Goal: Task Accomplishment & Management: Manage account settings

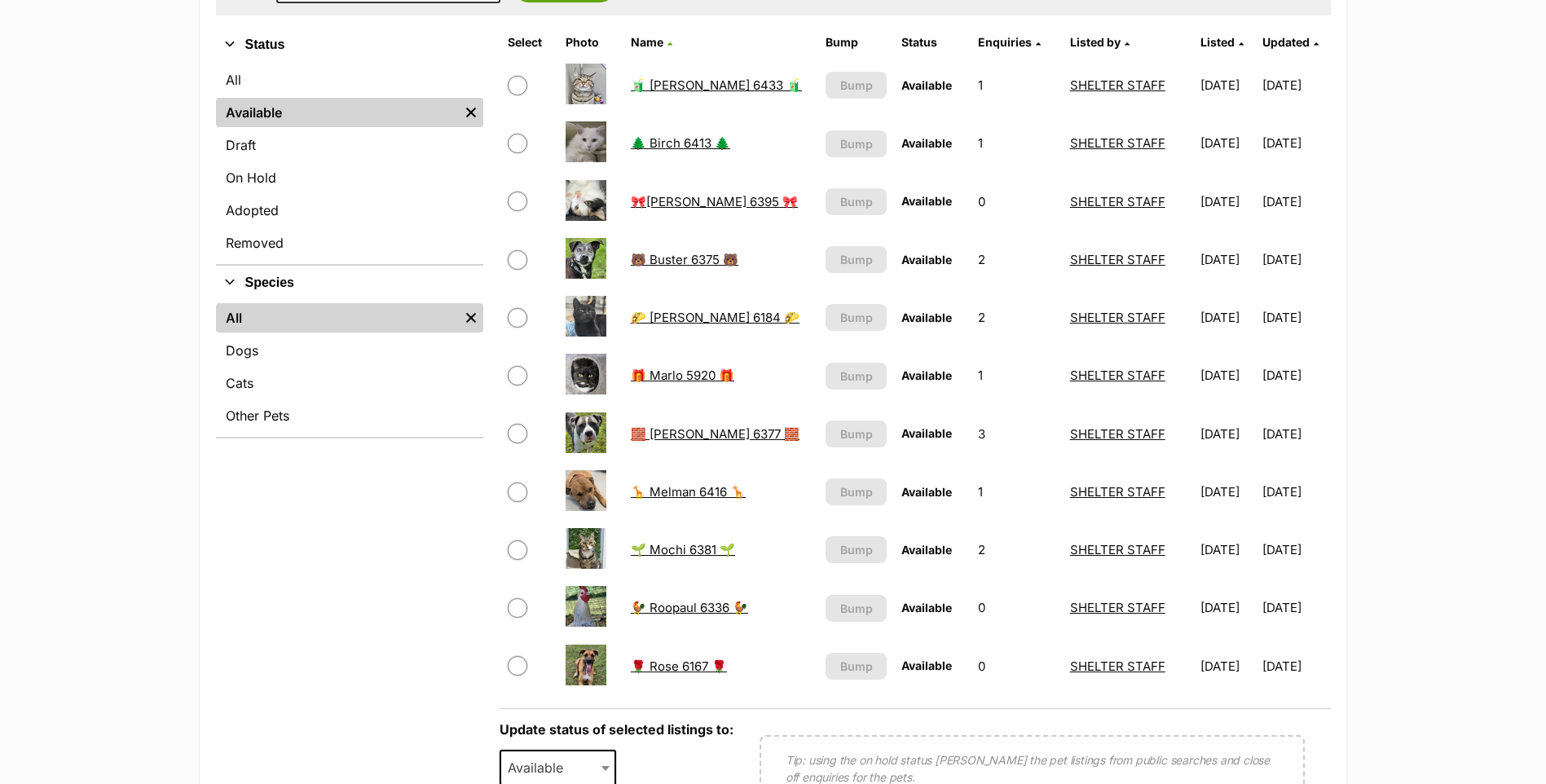
scroll to position [408, 0]
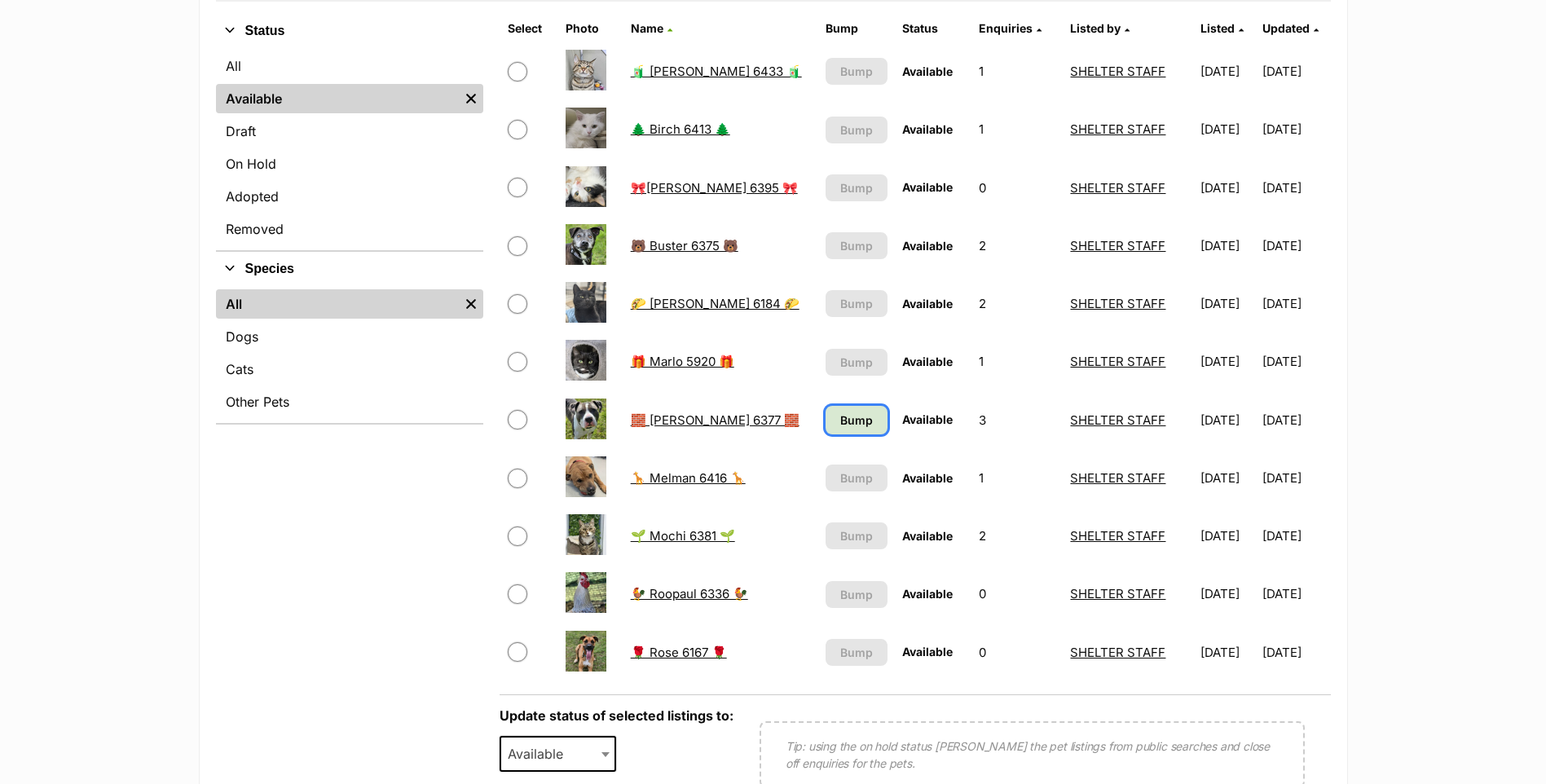
scroll to position [392, 0]
drag, startPoint x: 823, startPoint y: 415, endPoint x: 1547, endPoint y: 450, distance: 724.8
click at [841, 415] on span "Bump" at bounding box center [856, 420] width 33 height 17
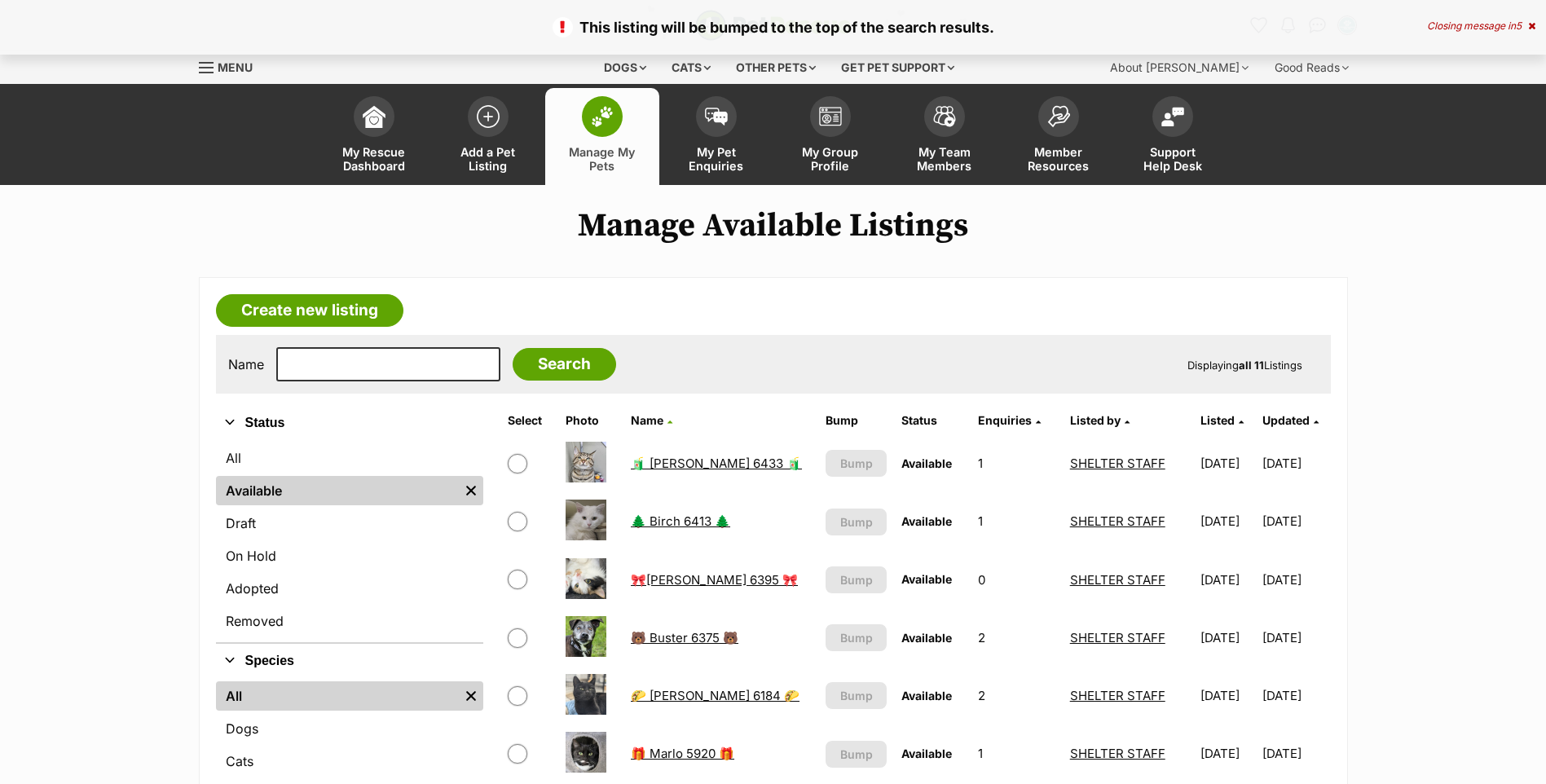
click at [268, 562] on link "On Hold" at bounding box center [350, 556] width 268 height 30
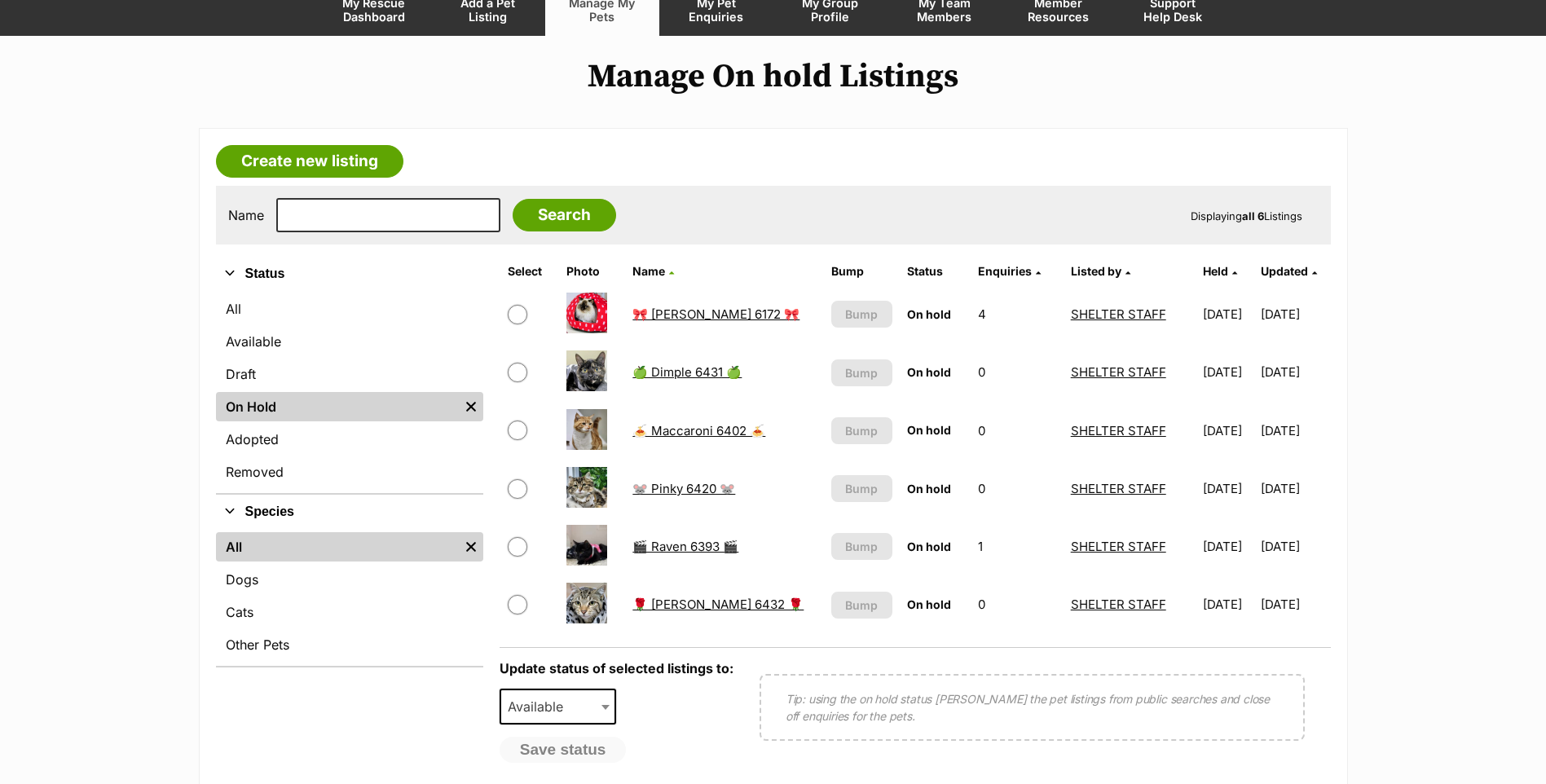
scroll to position [163, 0]
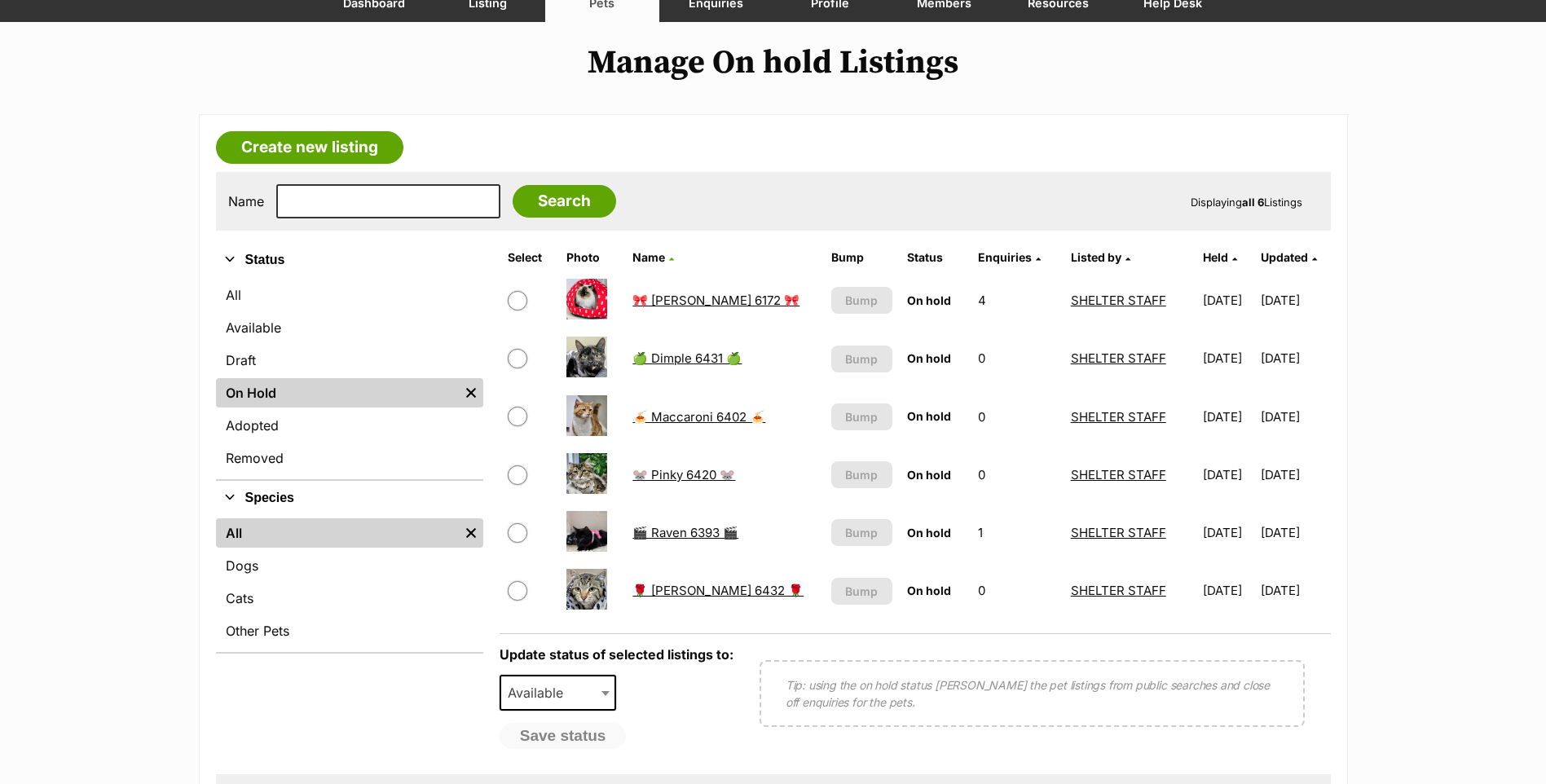
click at [662, 292] on link "🎀 Cleo 6172 🎀" at bounding box center [715, 300] width 167 height 16
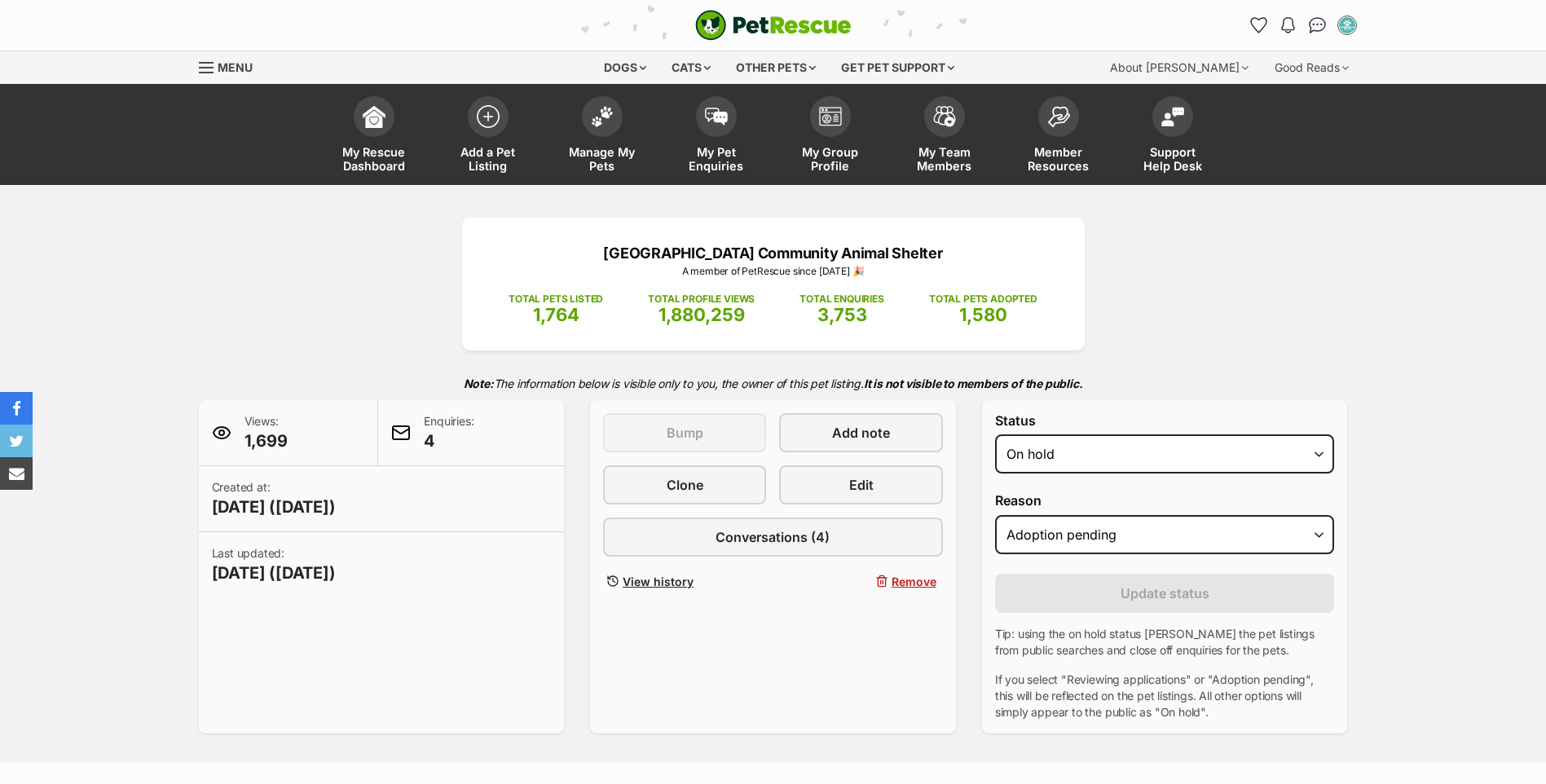
click at [996, 434] on select "Draft - not available as listing has enquires Available On hold Adopted" at bounding box center [1166, 454] width 340 height 39
click at [1074, 473] on select "Draft - not available as listing has enquires Available On hold Adopted" at bounding box center [1166, 454] width 340 height 39
select select "rehomed"
click at [996, 434] on select "Draft - not available as listing has enquires Available On hold Adopted" at bounding box center [1166, 454] width 340 height 39
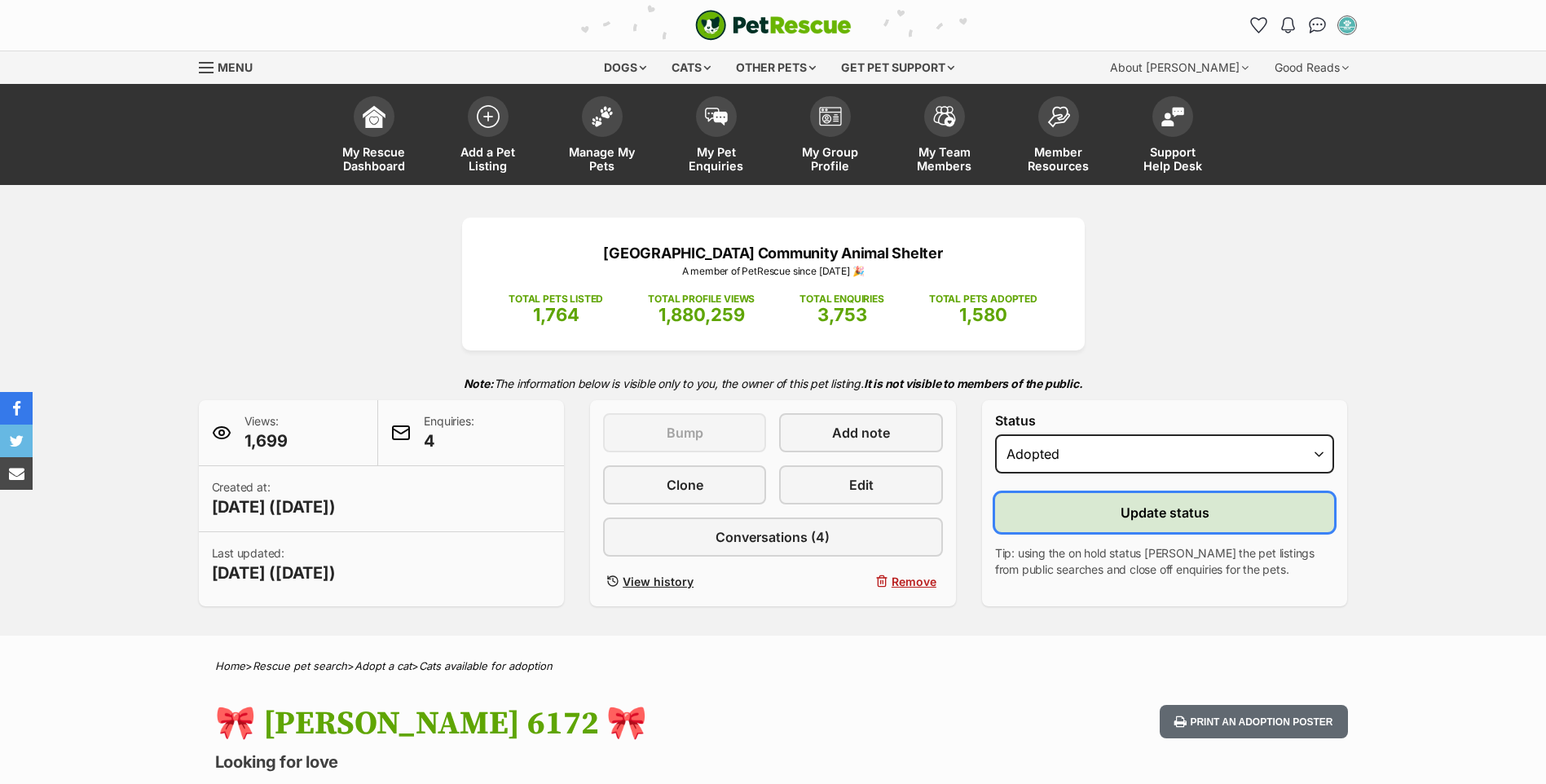
click at [1116, 504] on button "Update status" at bounding box center [1166, 512] width 340 height 39
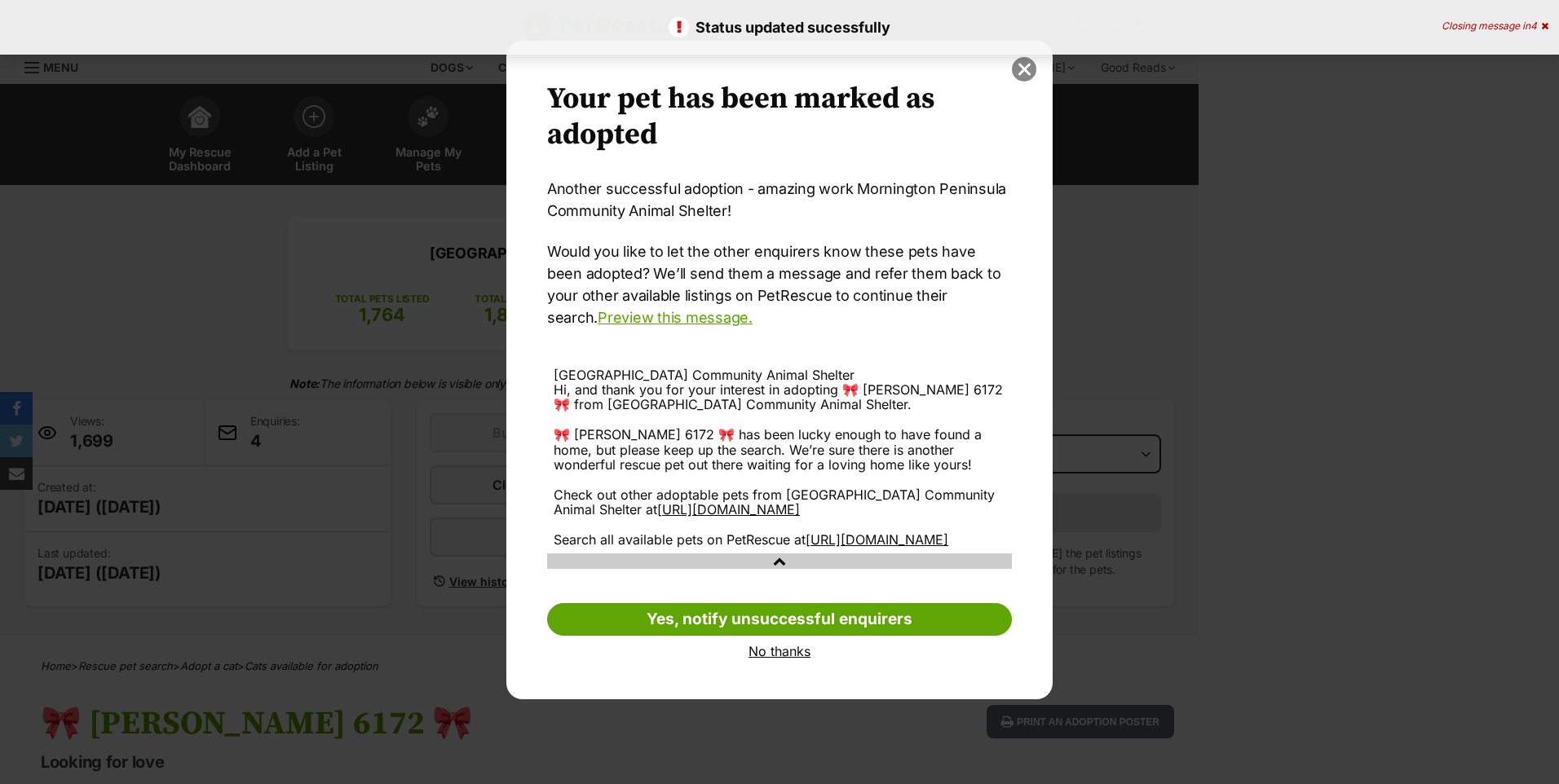
click at [1025, 71] on button "close" at bounding box center [1024, 69] width 25 height 25
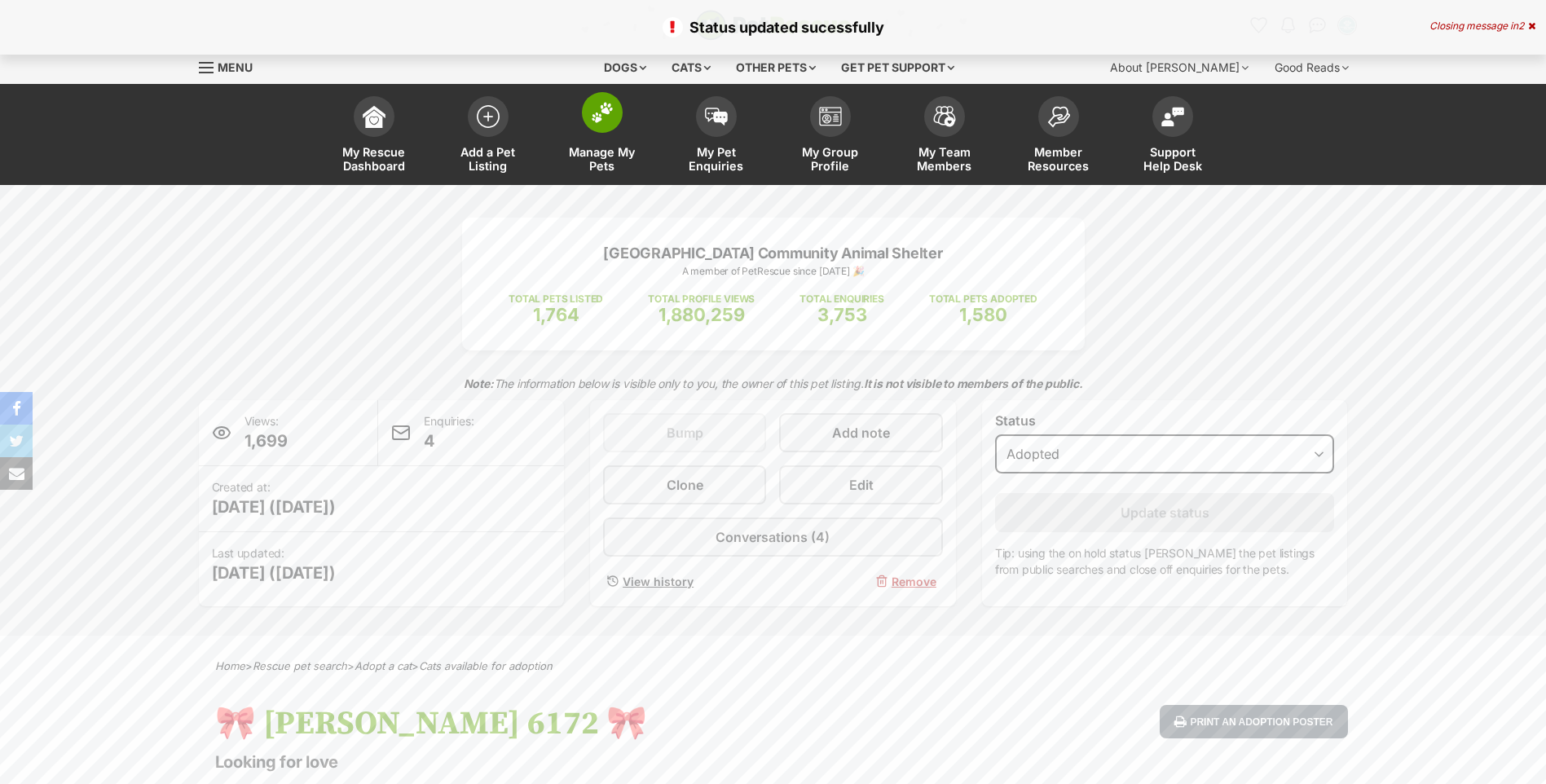
click at [579, 115] on link "Manage My Pets" at bounding box center [603, 136] width 115 height 97
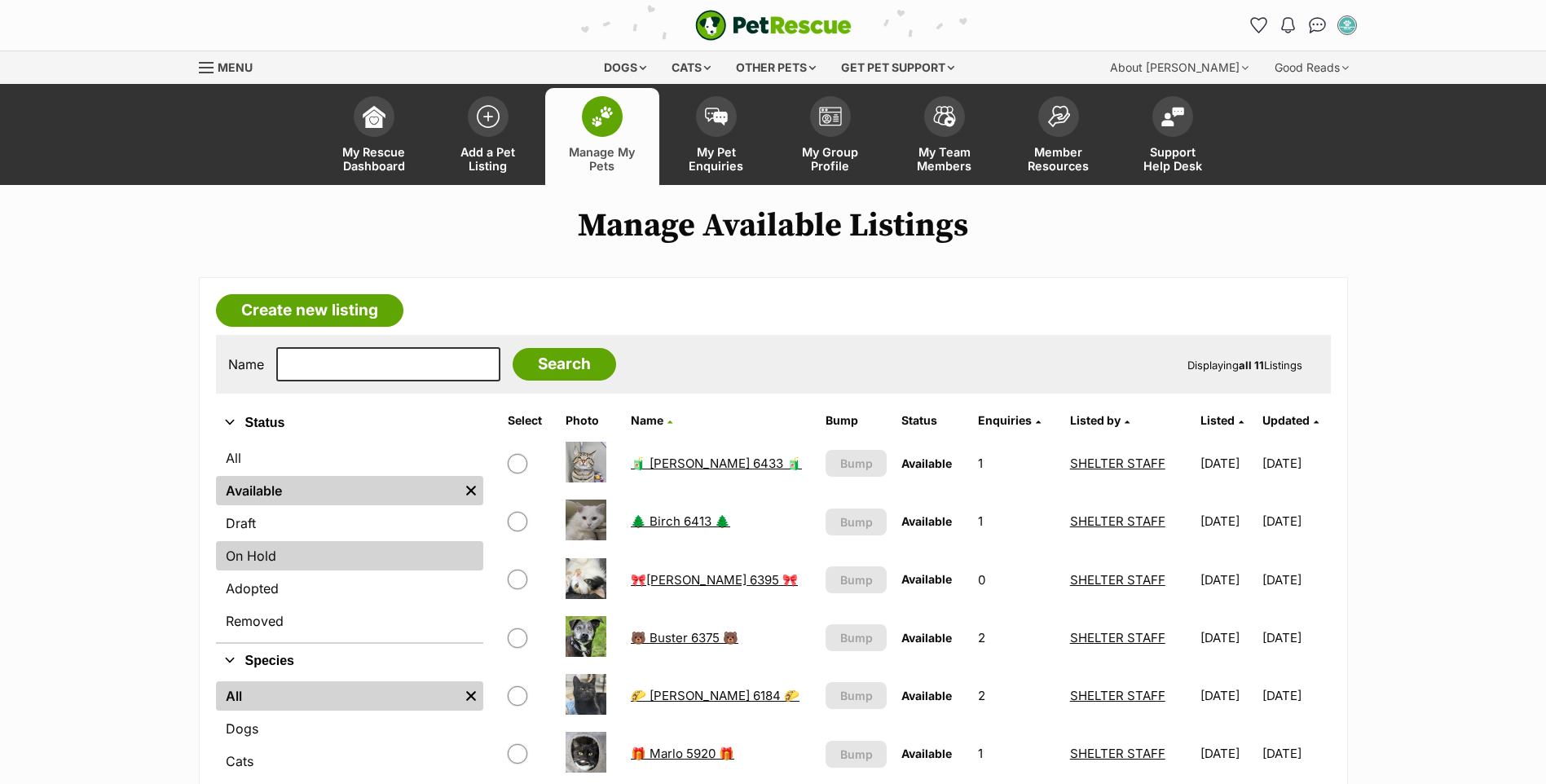
click at [250, 552] on link "On Hold" at bounding box center [350, 556] width 268 height 30
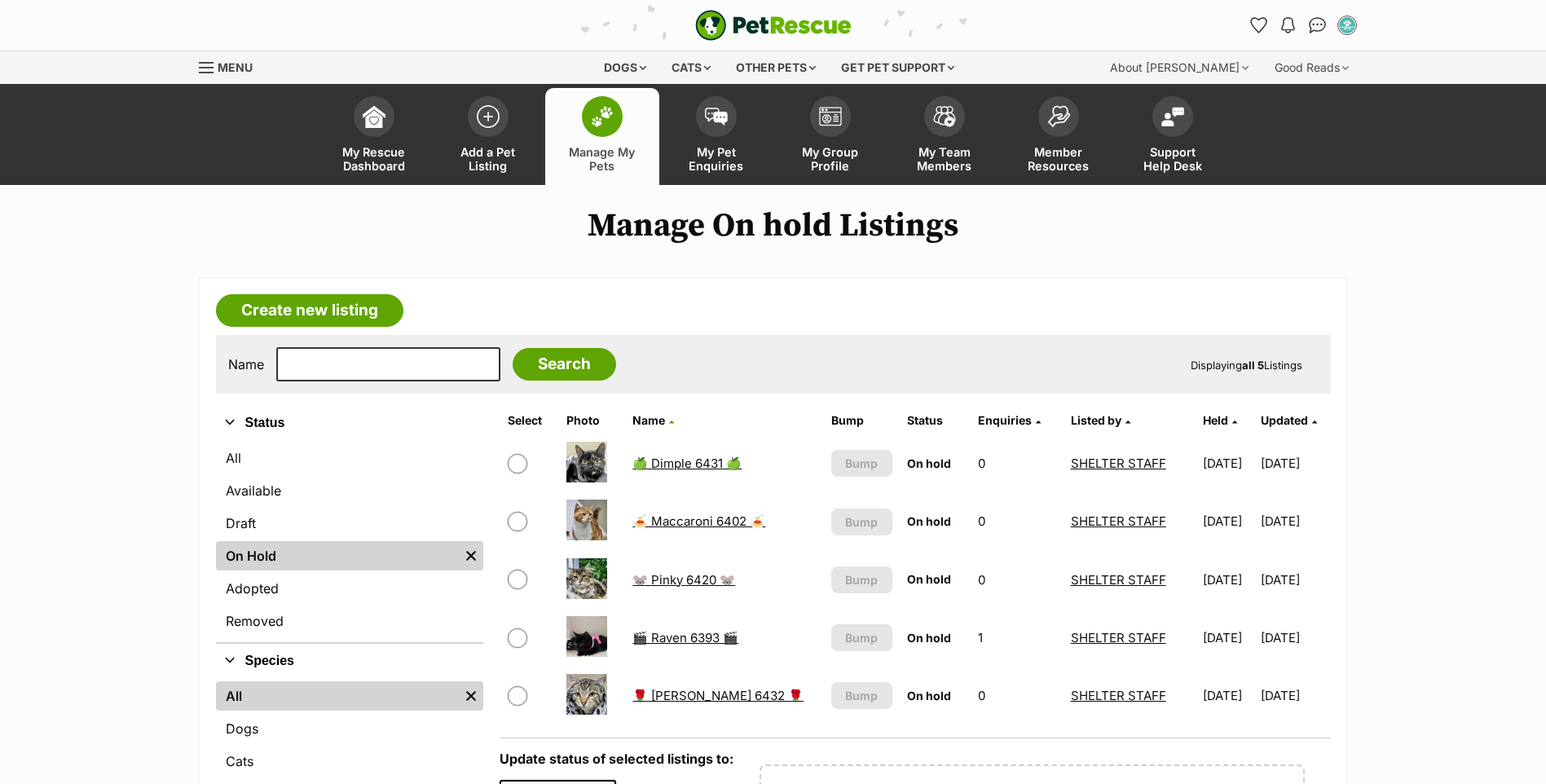
click at [692, 457] on link "🍏 Dimple 6431 🍏" at bounding box center [687, 463] width 110 height 16
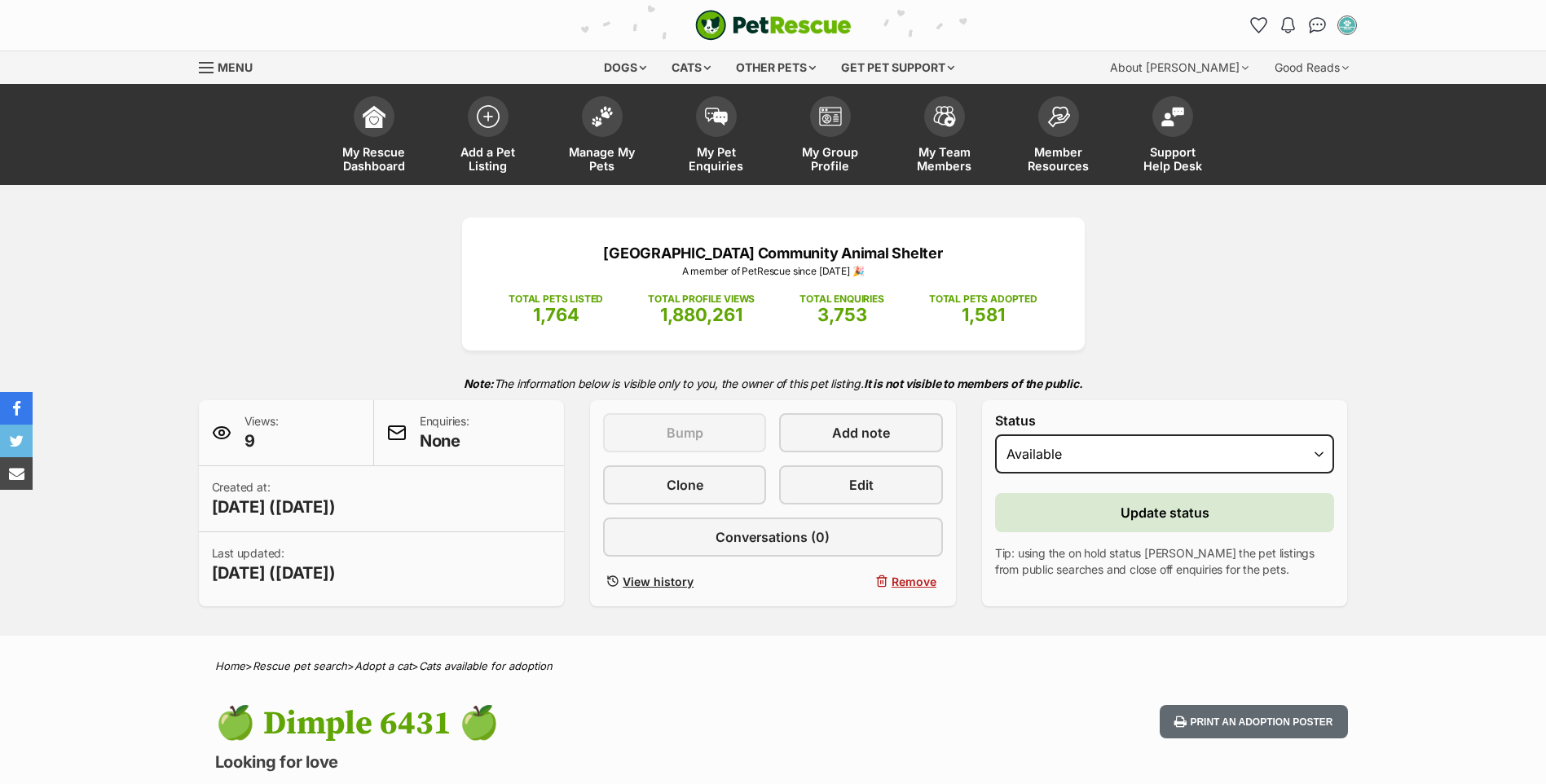
select select "active"
click at [1136, 524] on button "Update status" at bounding box center [1166, 512] width 340 height 39
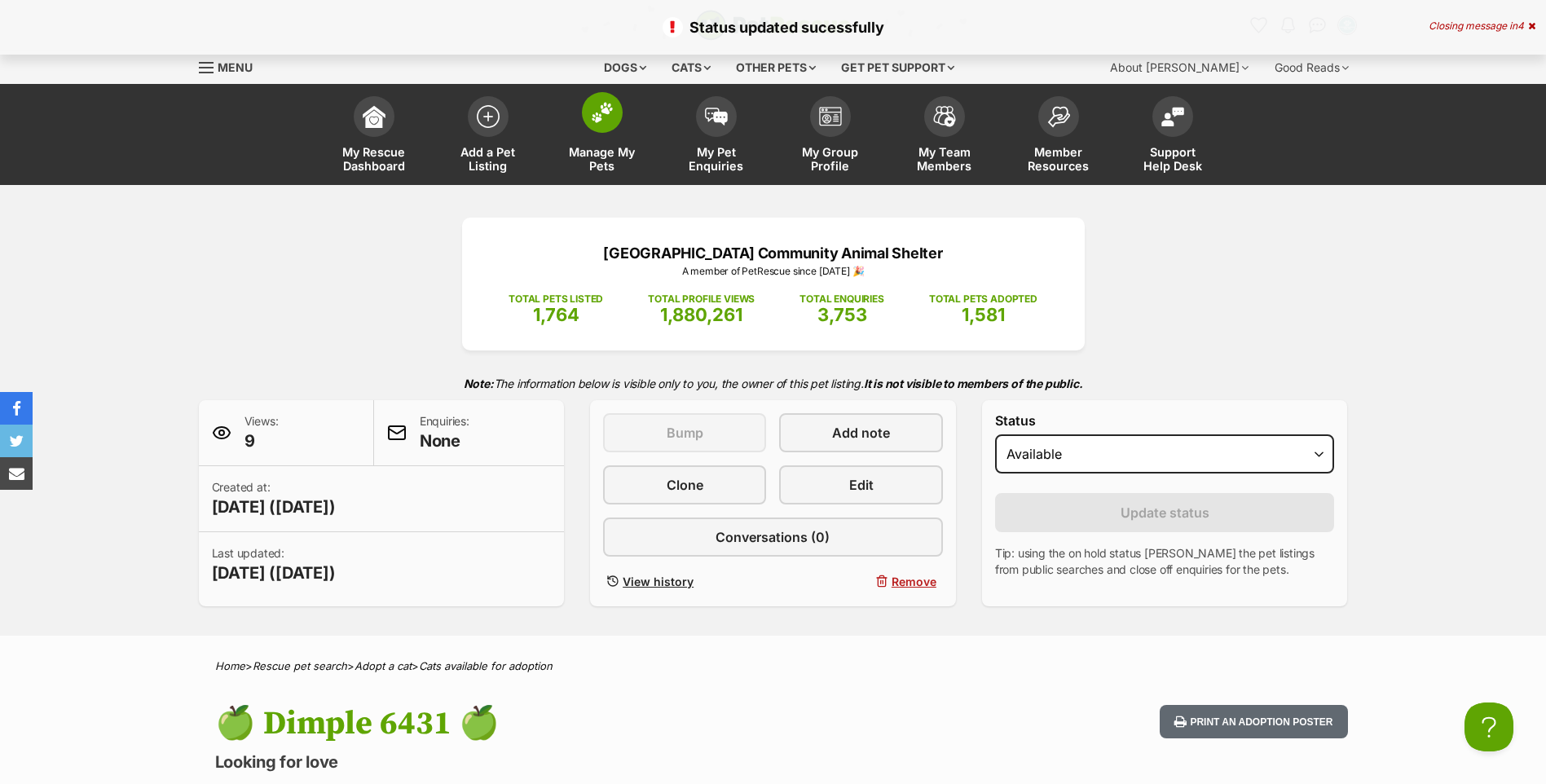
click at [577, 133] on link "Manage My Pets" at bounding box center [603, 136] width 115 height 97
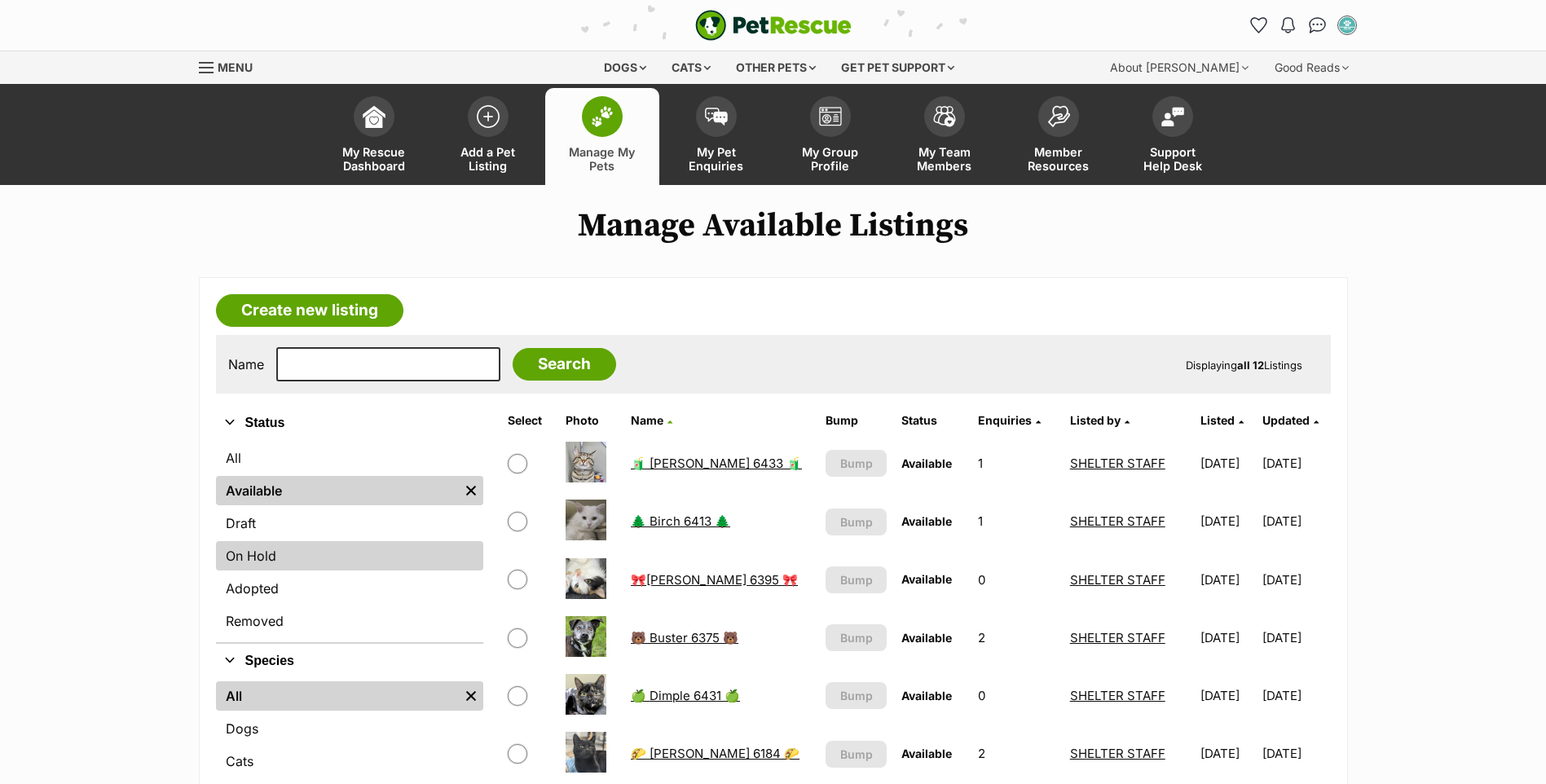
click at [286, 552] on link "On Hold" at bounding box center [350, 556] width 268 height 30
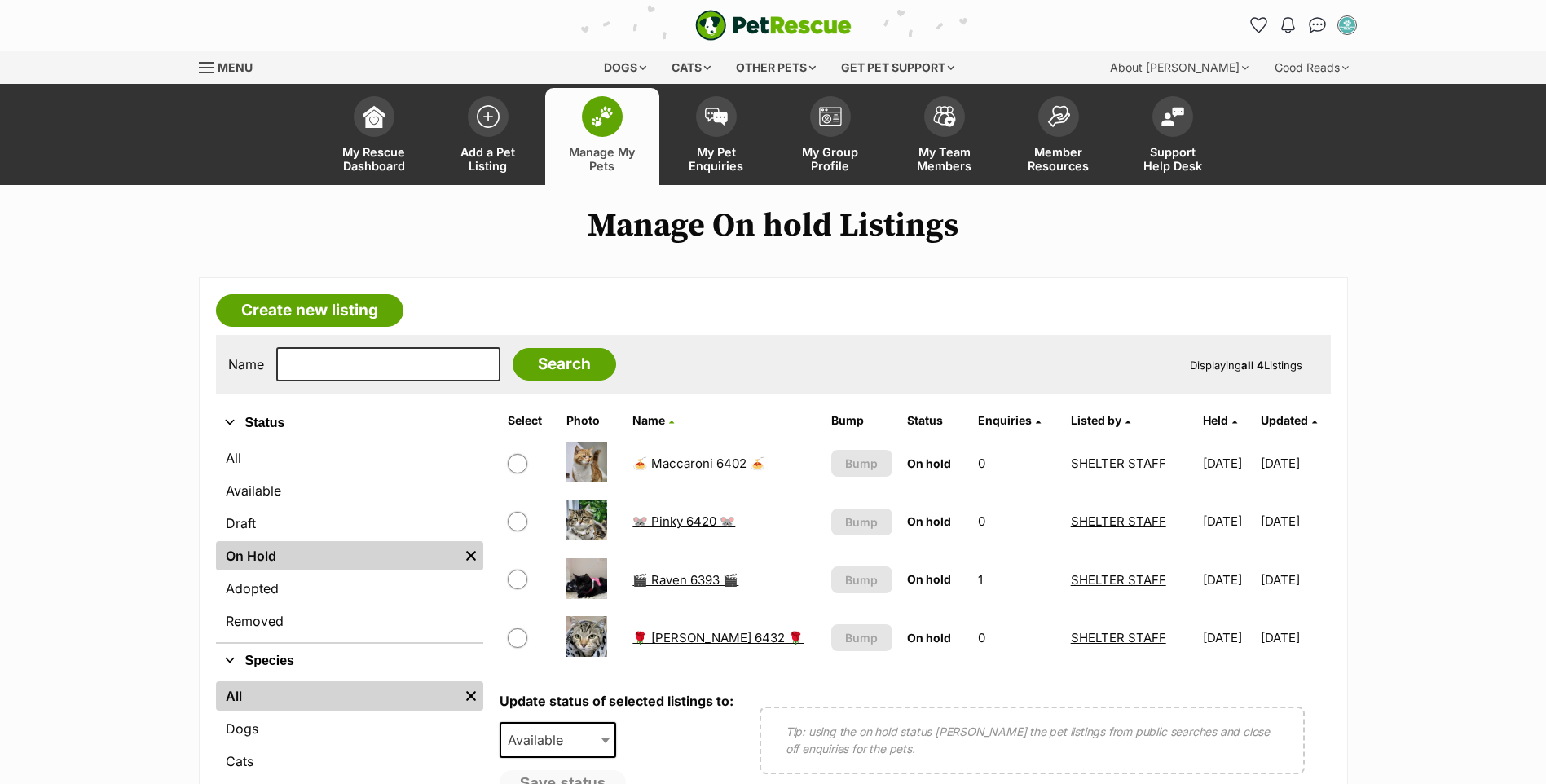
click at [692, 635] on link "🌹 Rosaria 6432 🌹" at bounding box center [717, 638] width 171 height 16
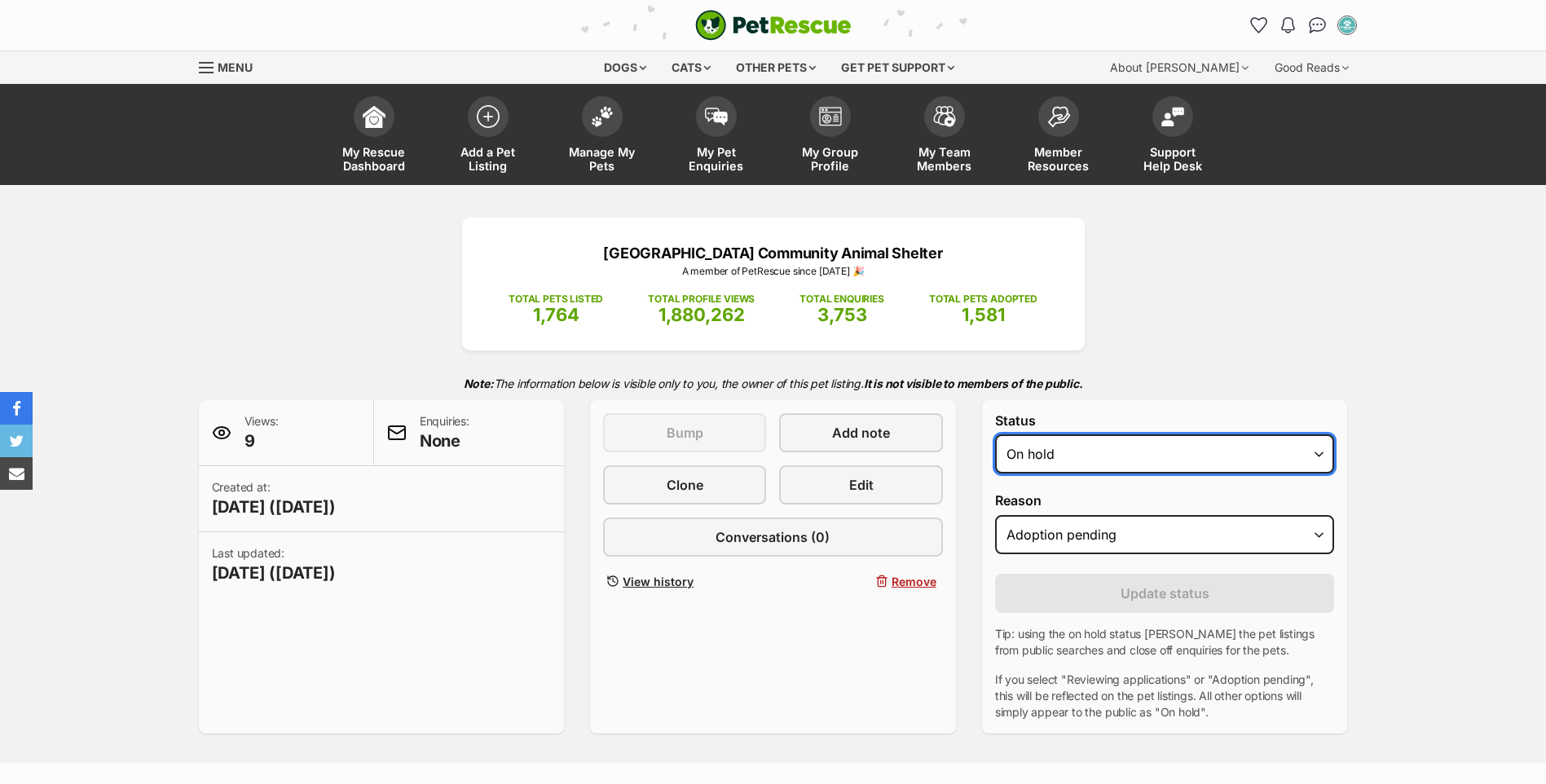
click at [1075, 440] on select "Draft Available On hold Adopted" at bounding box center [1166, 454] width 340 height 39
select select "rehomed"
click at [996, 434] on select "Draft Available On hold Adopted" at bounding box center [1166, 454] width 340 height 39
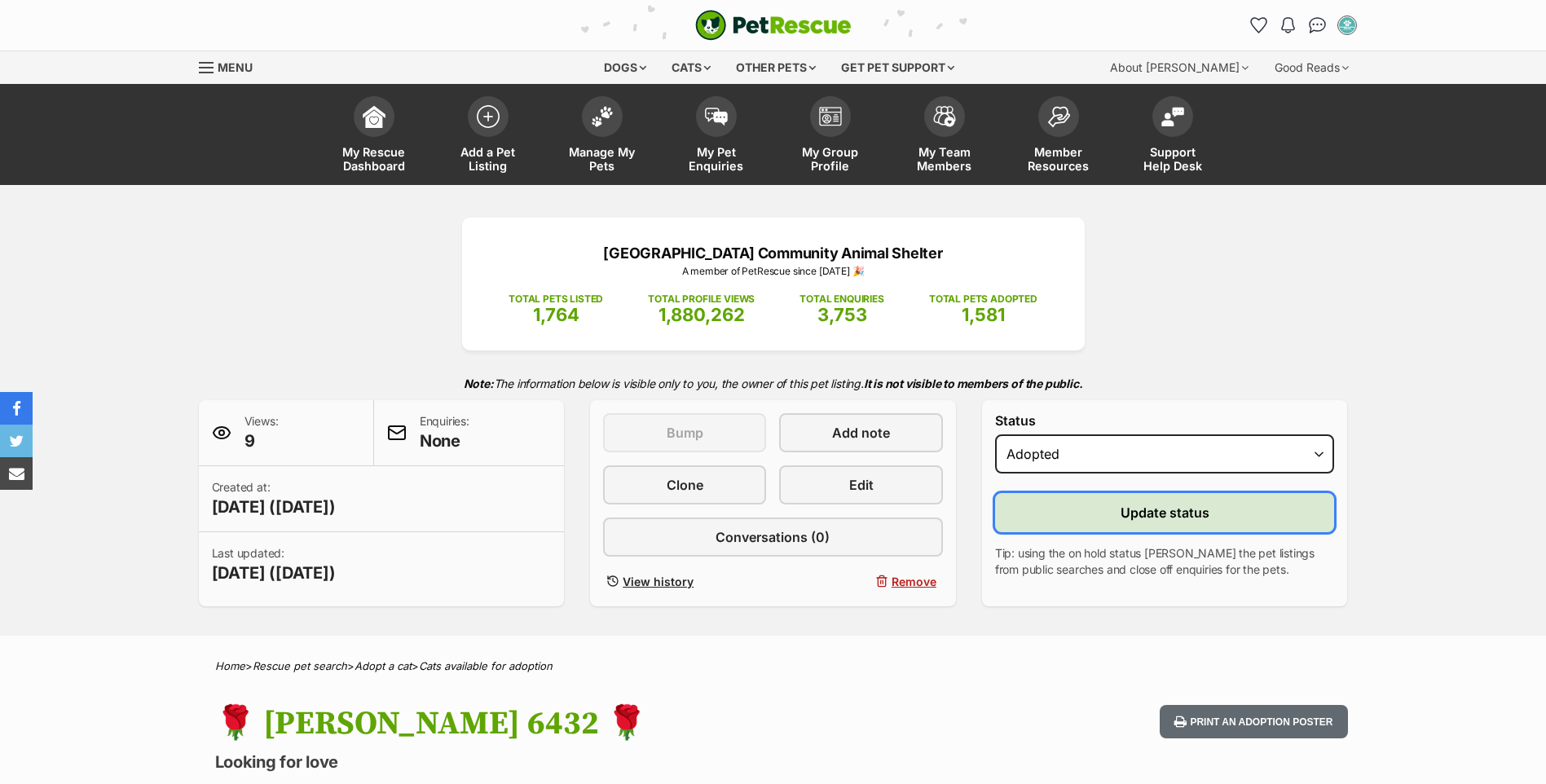
click at [1103, 515] on button "Update status" at bounding box center [1166, 512] width 340 height 39
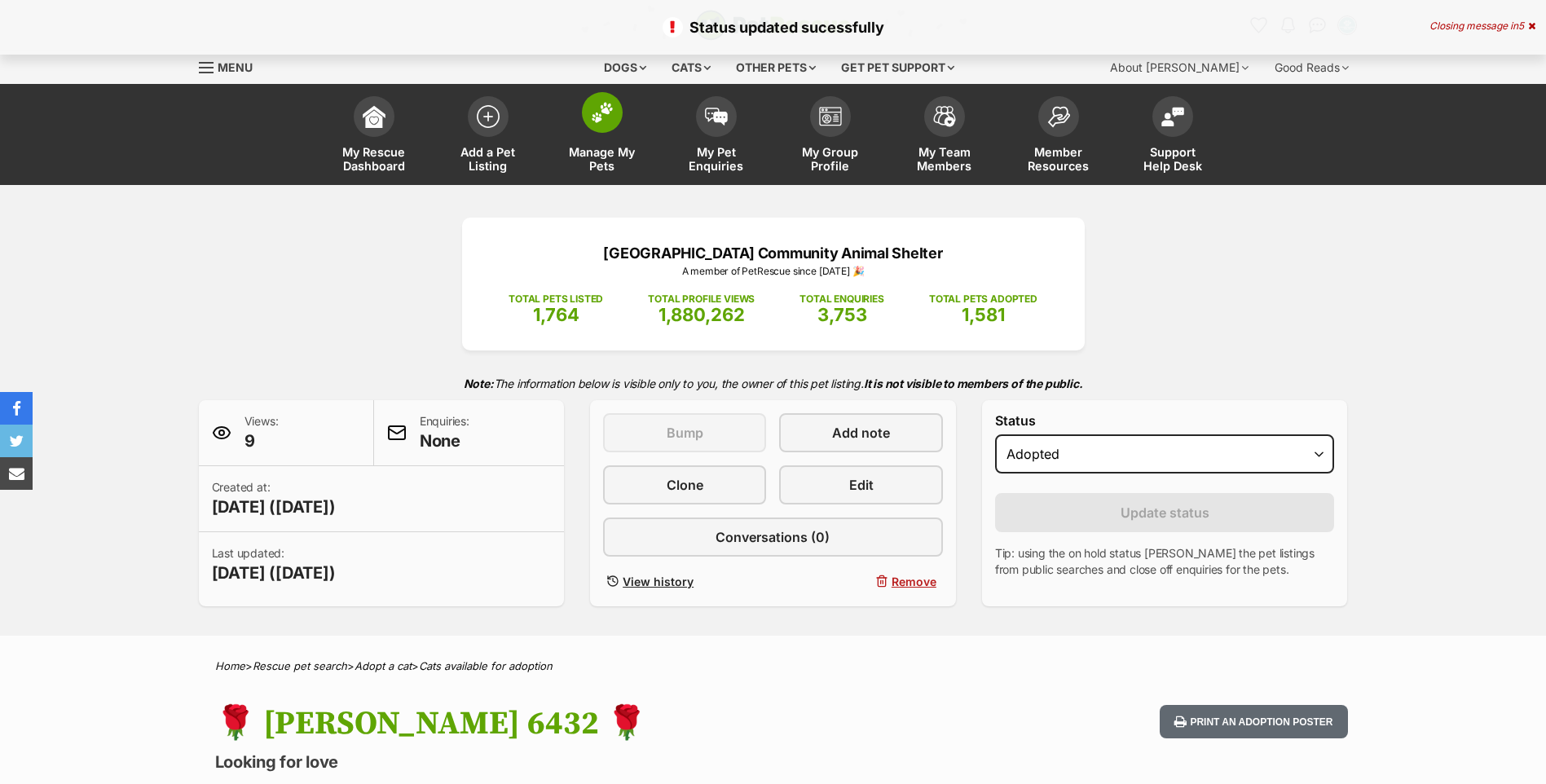
click at [582, 116] on span at bounding box center [602, 112] width 41 height 40
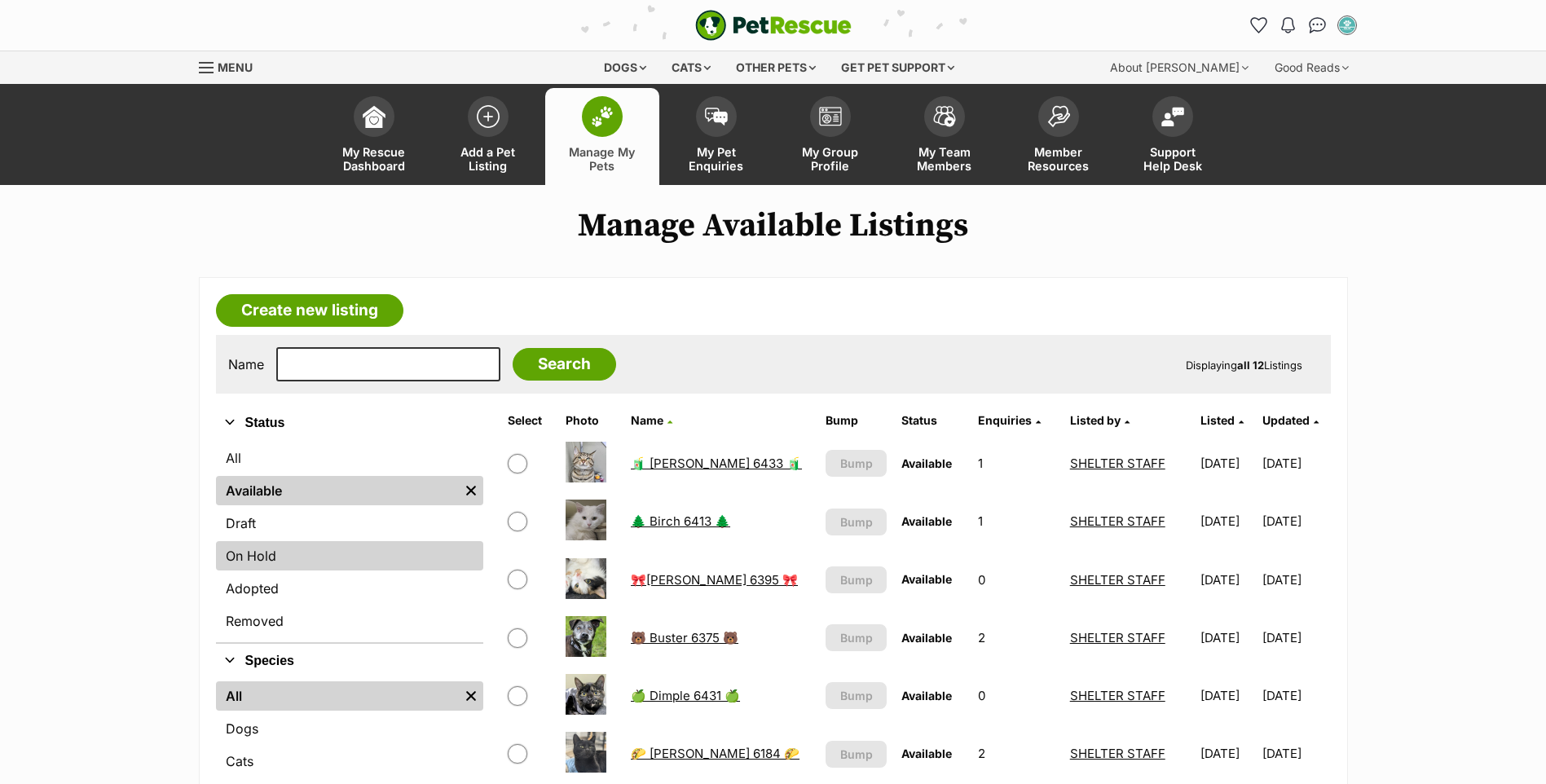
click at [278, 551] on link "On Hold" at bounding box center [350, 556] width 268 height 30
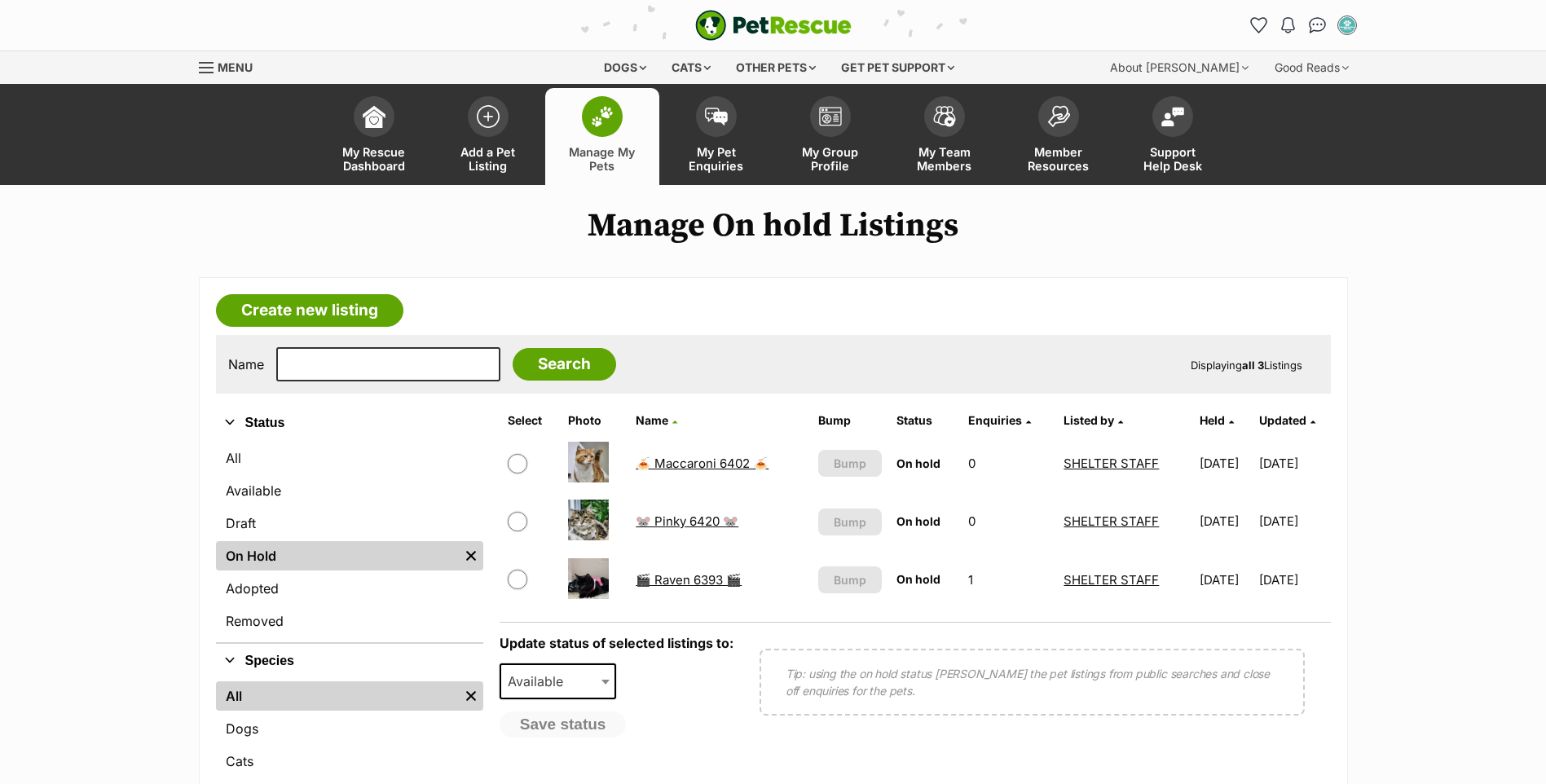
click at [680, 585] on link "🎬 Raven 6393 🎬" at bounding box center [689, 580] width 106 height 16
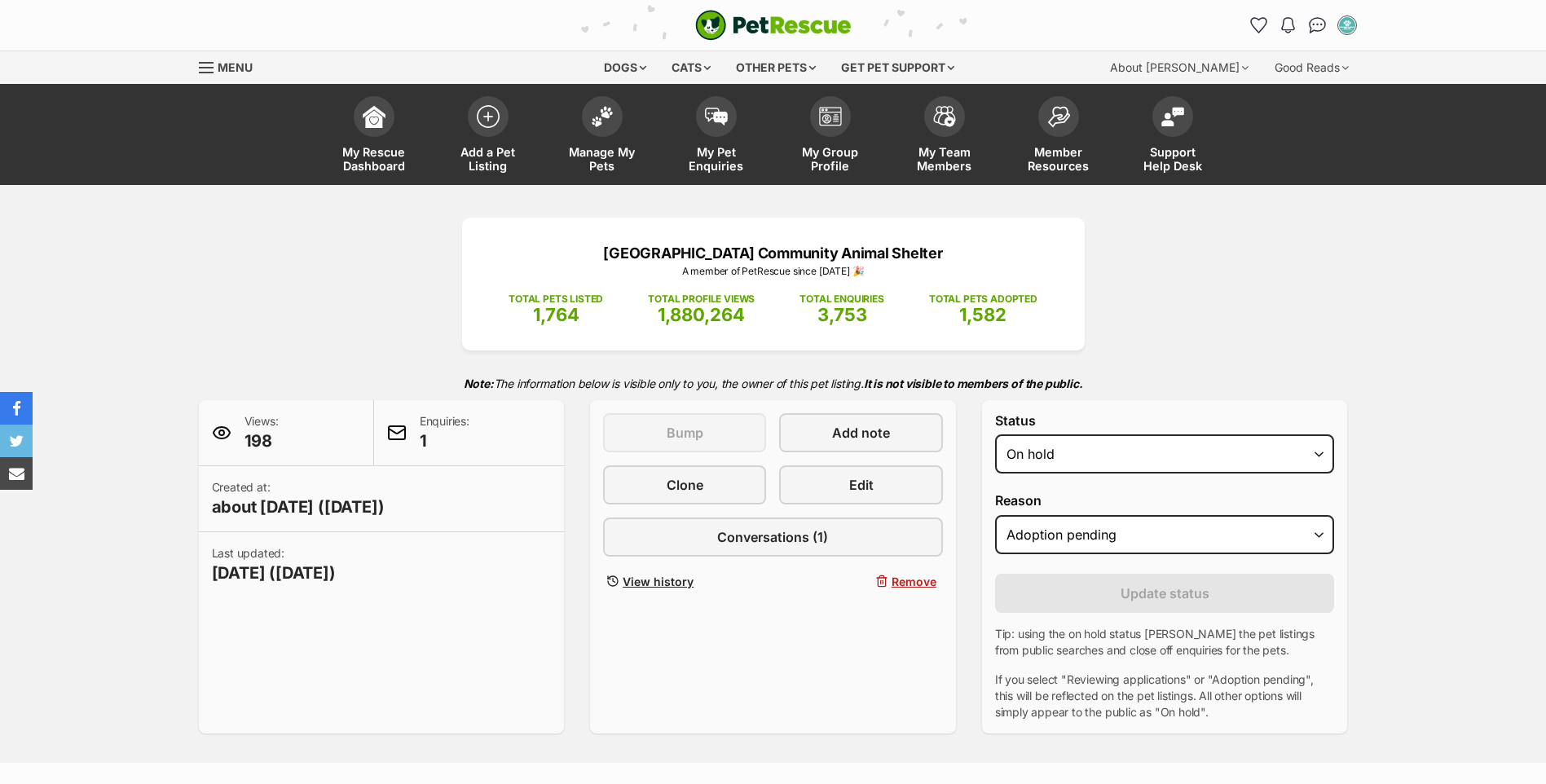
select select "rehomed"
click at [996, 434] on select "Draft - not available as listing has enquires Available On hold Adopted" at bounding box center [1166, 454] width 340 height 39
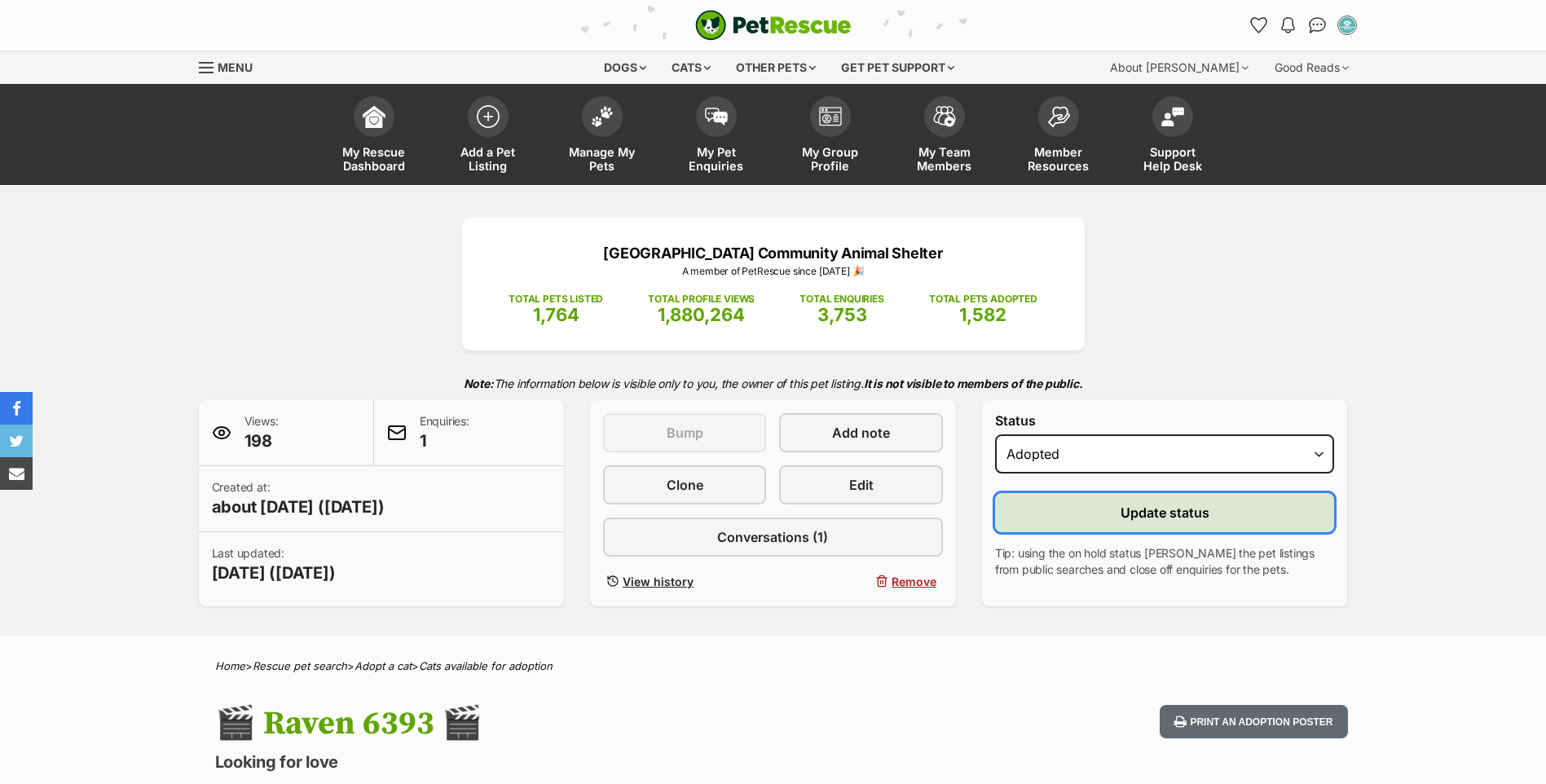
click at [1089, 524] on button "Update status" at bounding box center [1166, 512] width 340 height 39
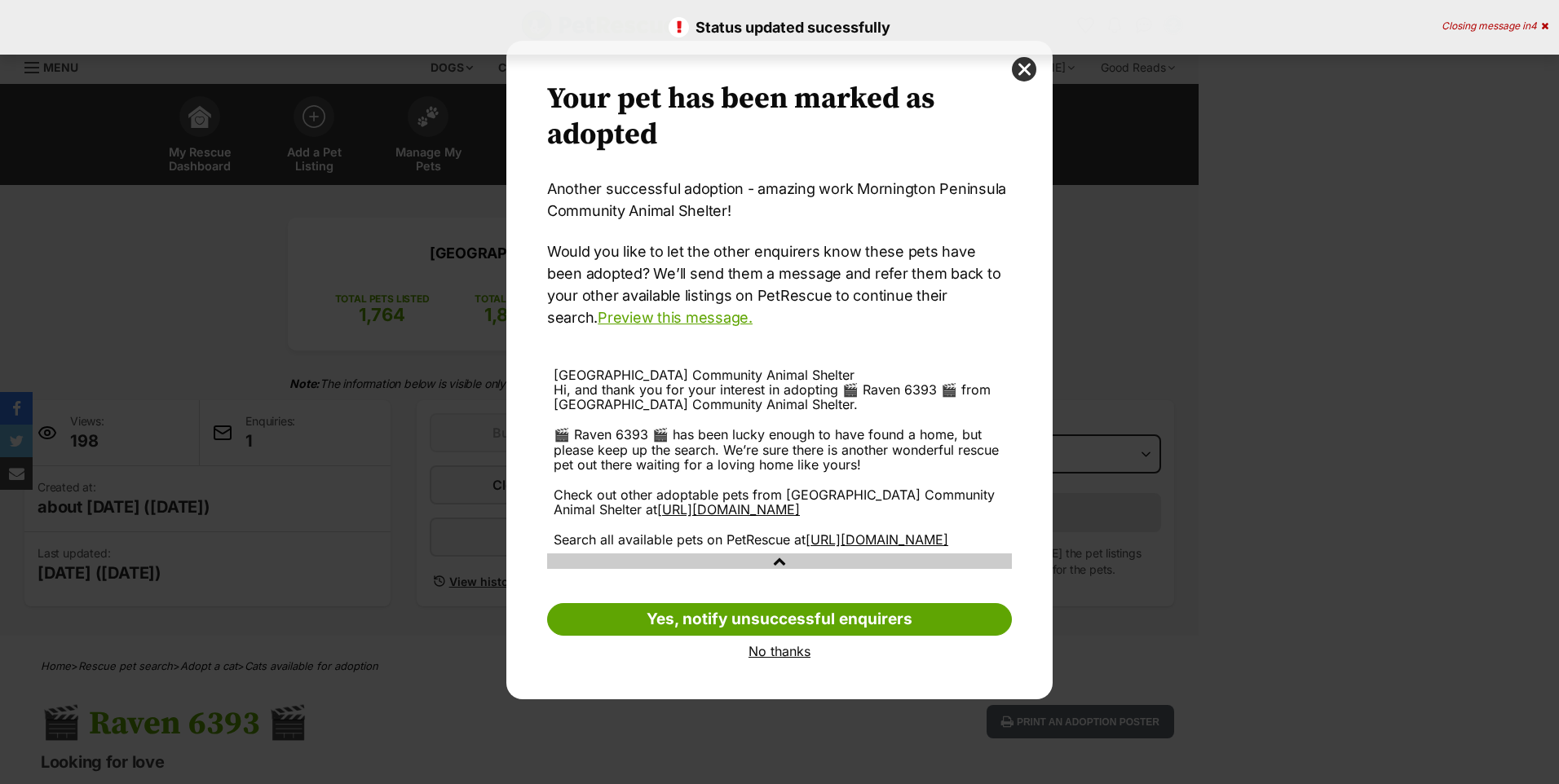
click at [802, 659] on link "No thanks" at bounding box center [780, 651] width 464 height 15
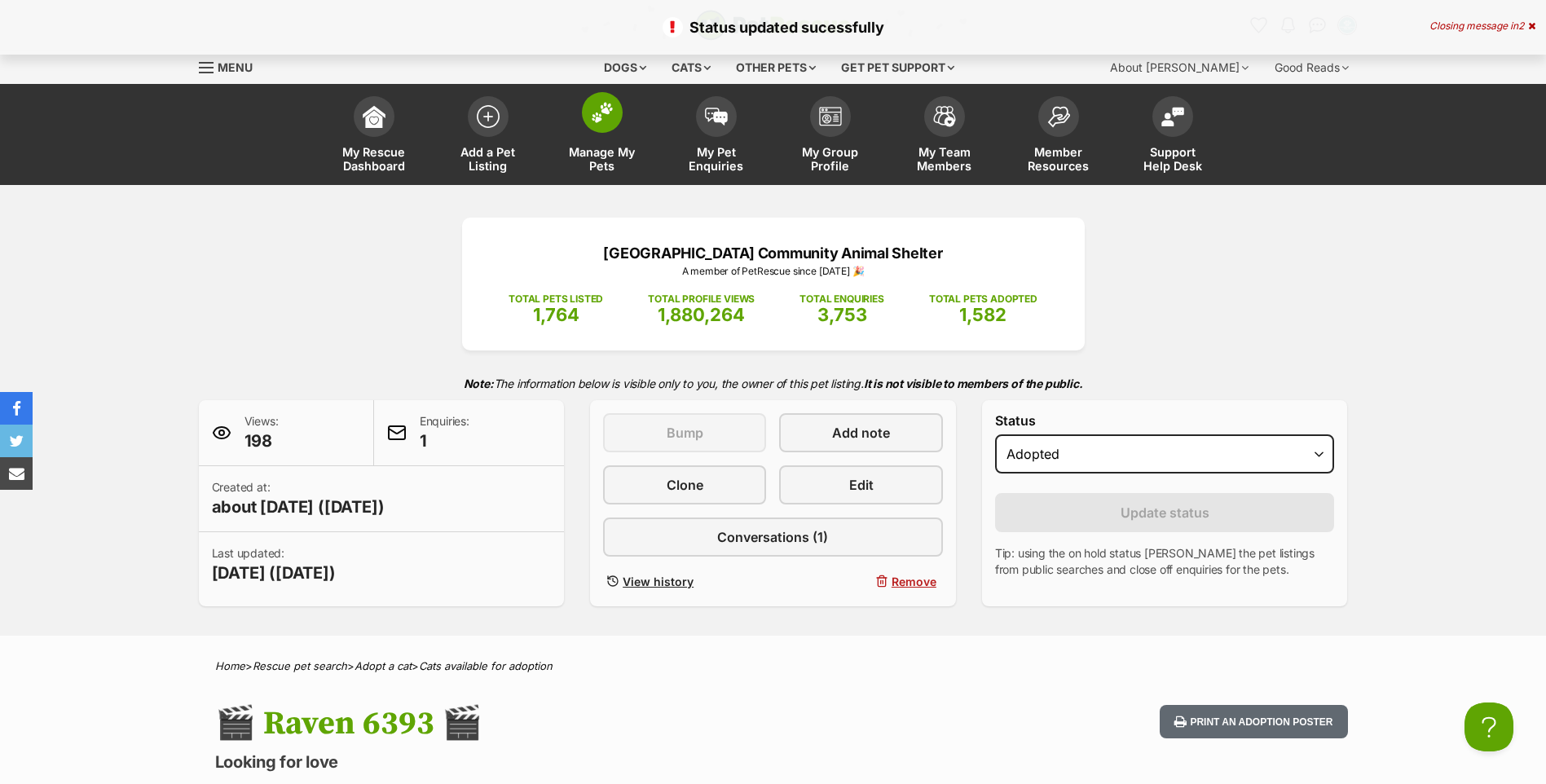
click at [627, 117] on link "Manage My Pets" at bounding box center [603, 136] width 115 height 97
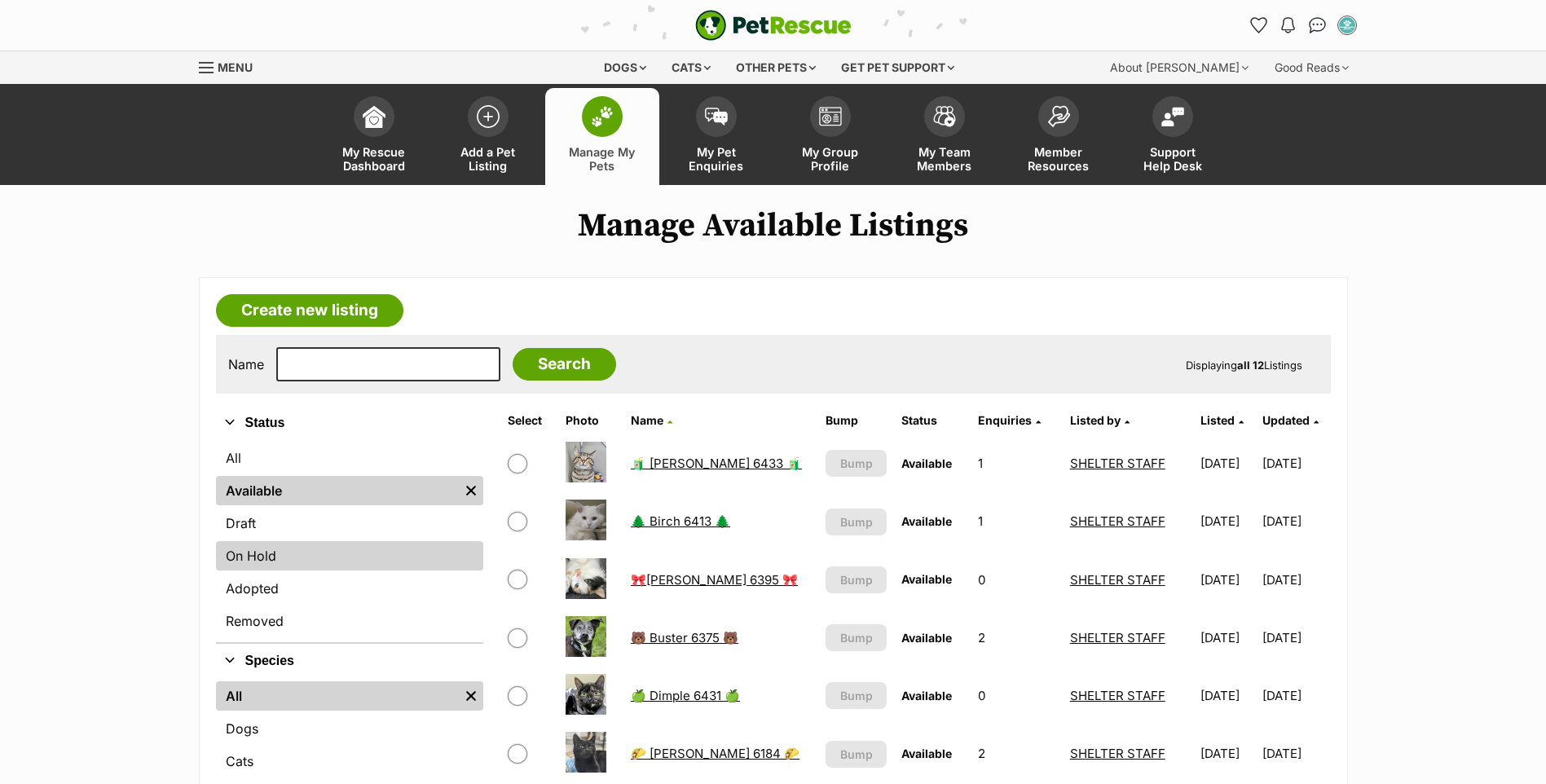
click at [296, 558] on link "On Hold" at bounding box center [350, 556] width 268 height 30
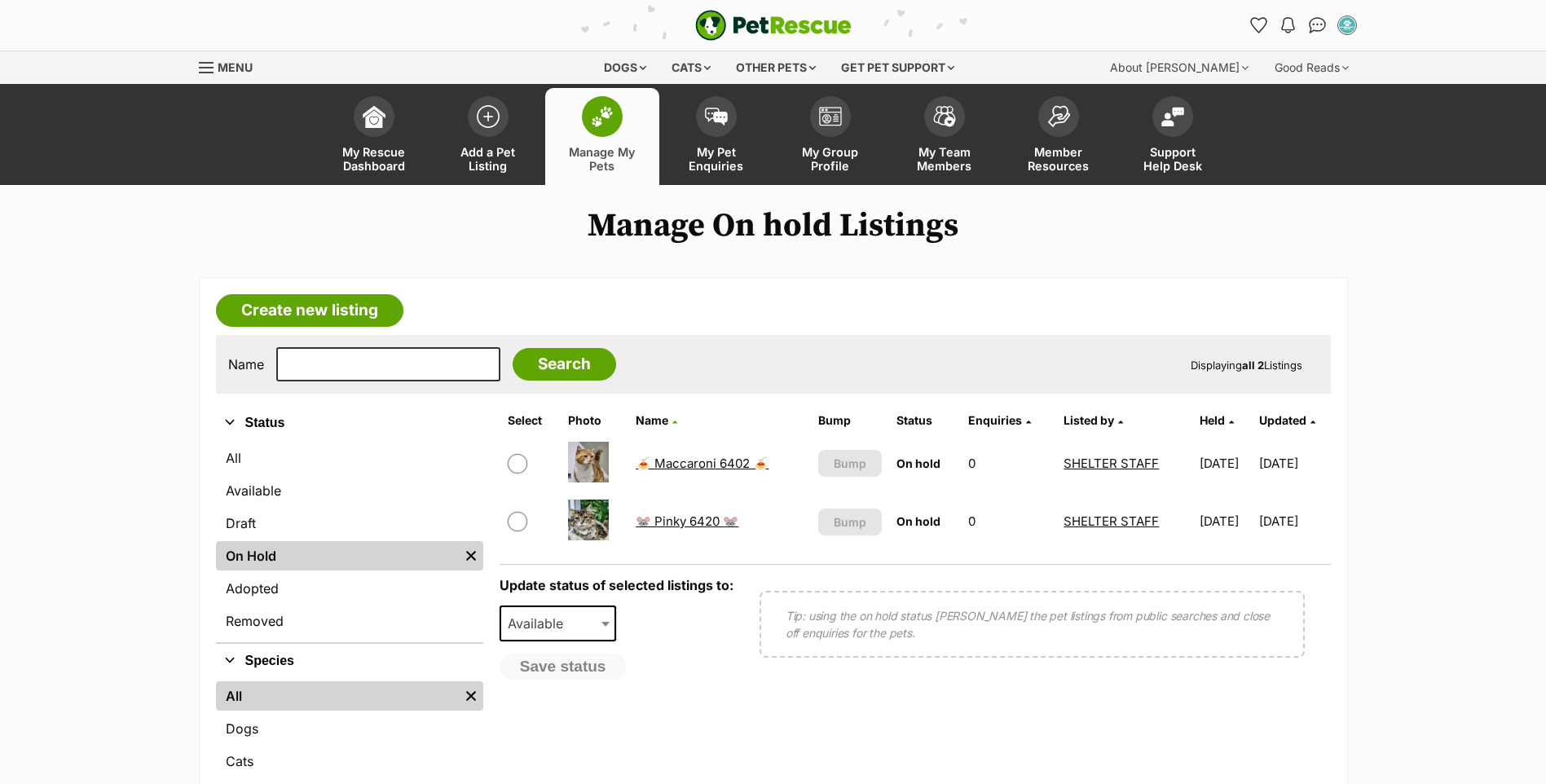
click at [715, 466] on link "🍝 Maccaroni 6402 🍝" at bounding box center [702, 463] width 133 height 16
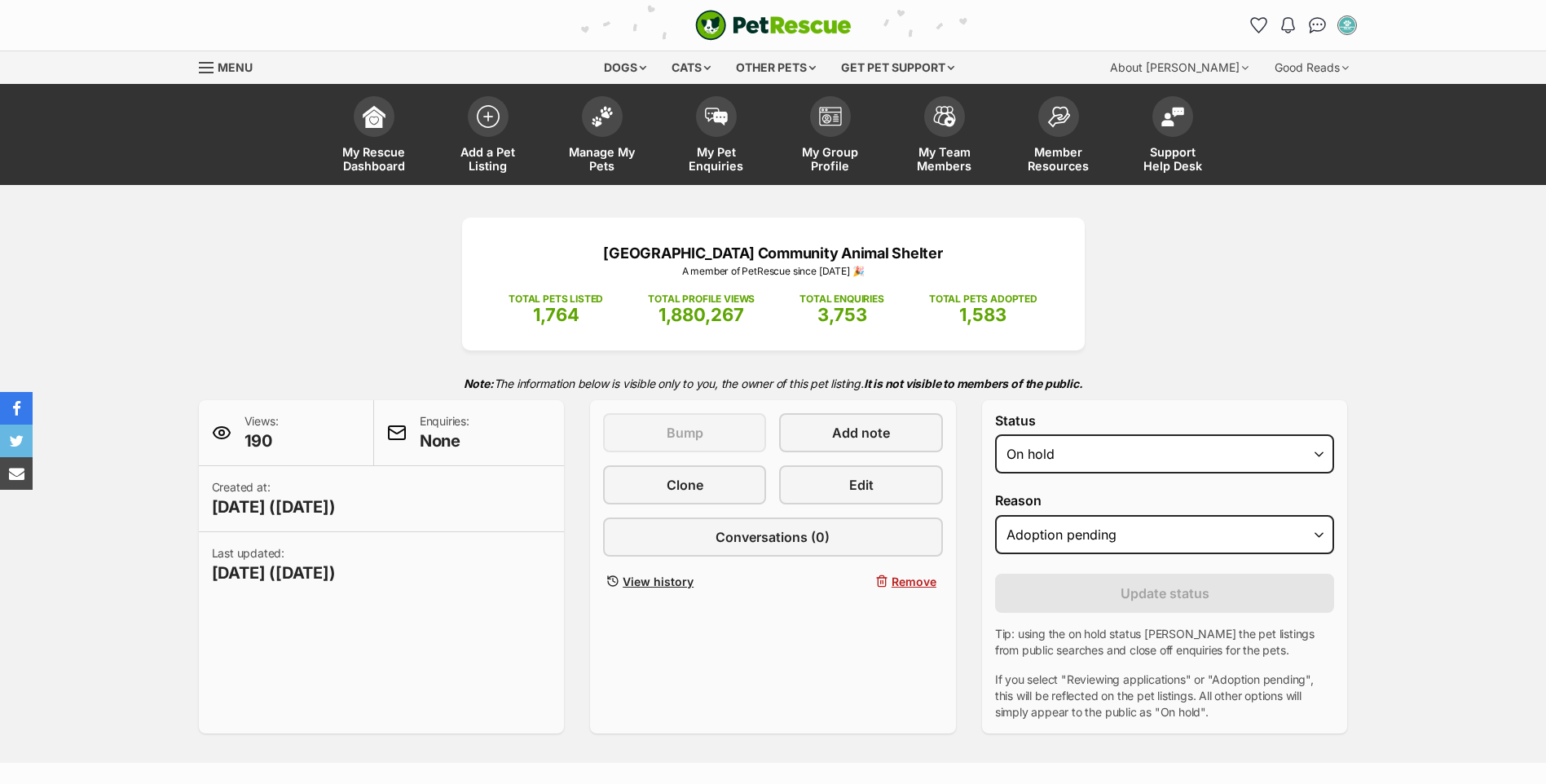
select select "rehomed"
click at [996, 434] on select "Draft Available On hold Adopted" at bounding box center [1166, 454] width 340 height 39
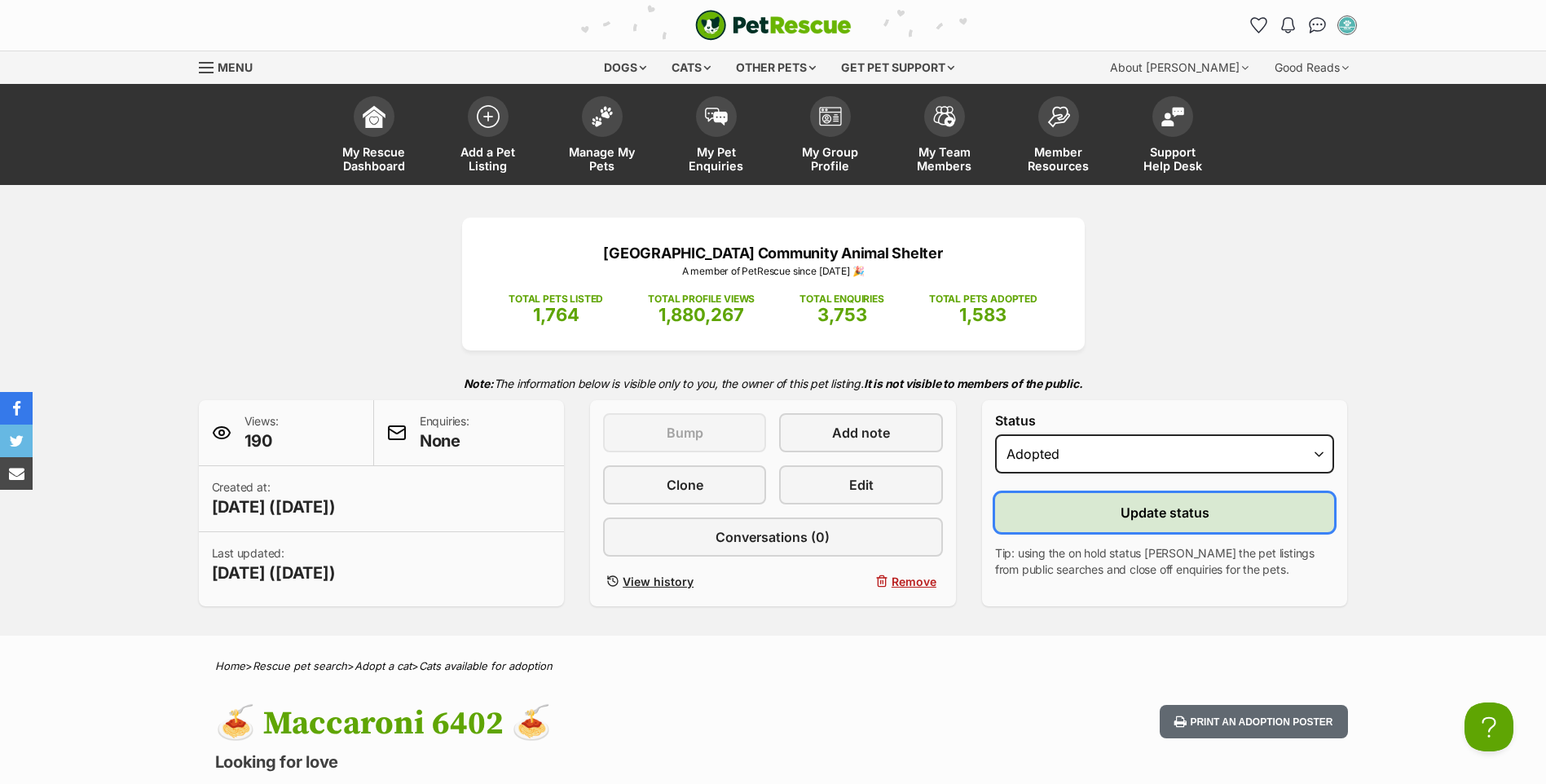
click at [1059, 502] on button "Update status" at bounding box center [1166, 512] width 340 height 39
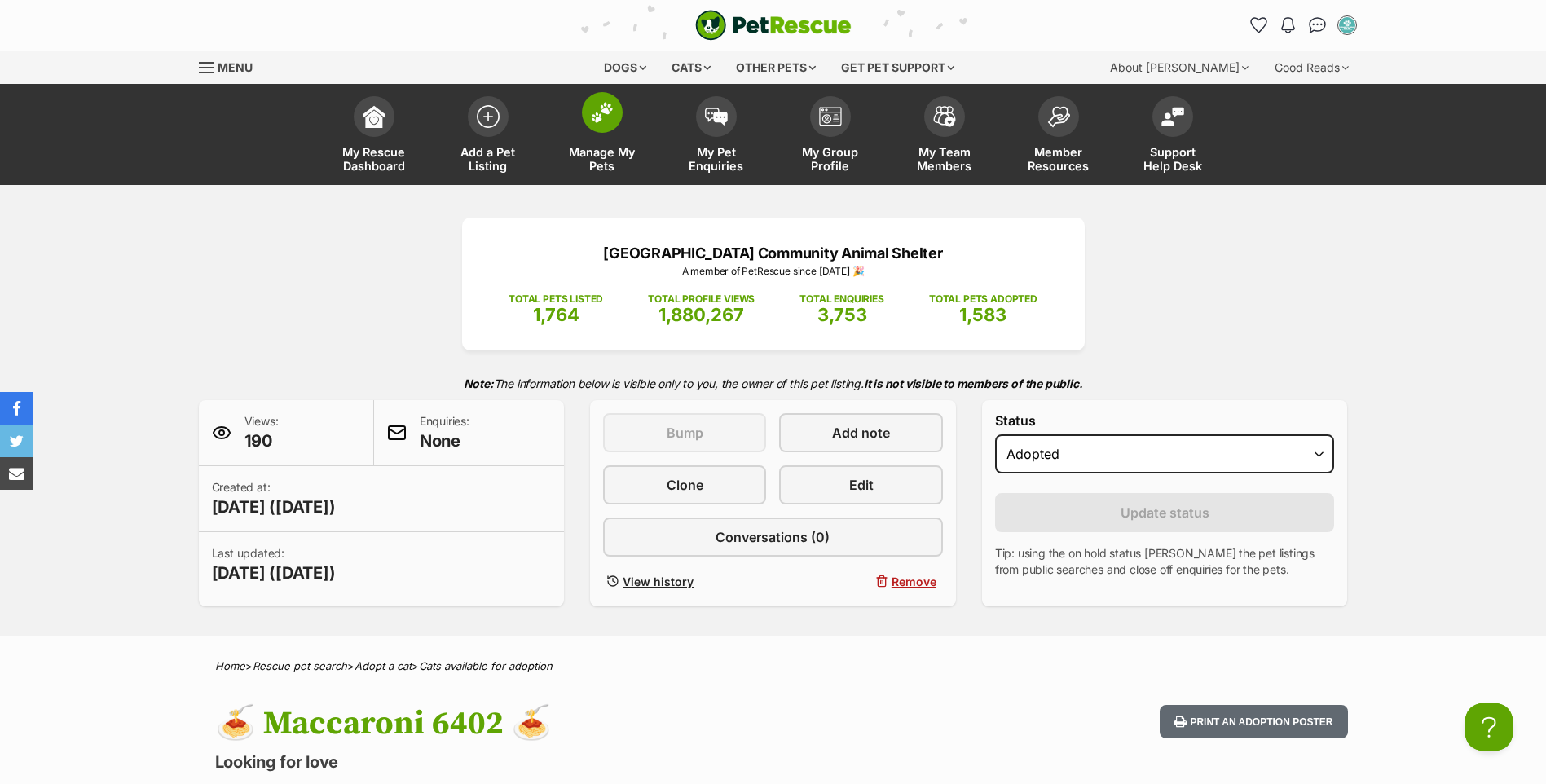
click at [637, 156] on span "Manage My Pets" at bounding box center [603, 159] width 73 height 28
